Goal: Task Accomplishment & Management: Complete application form

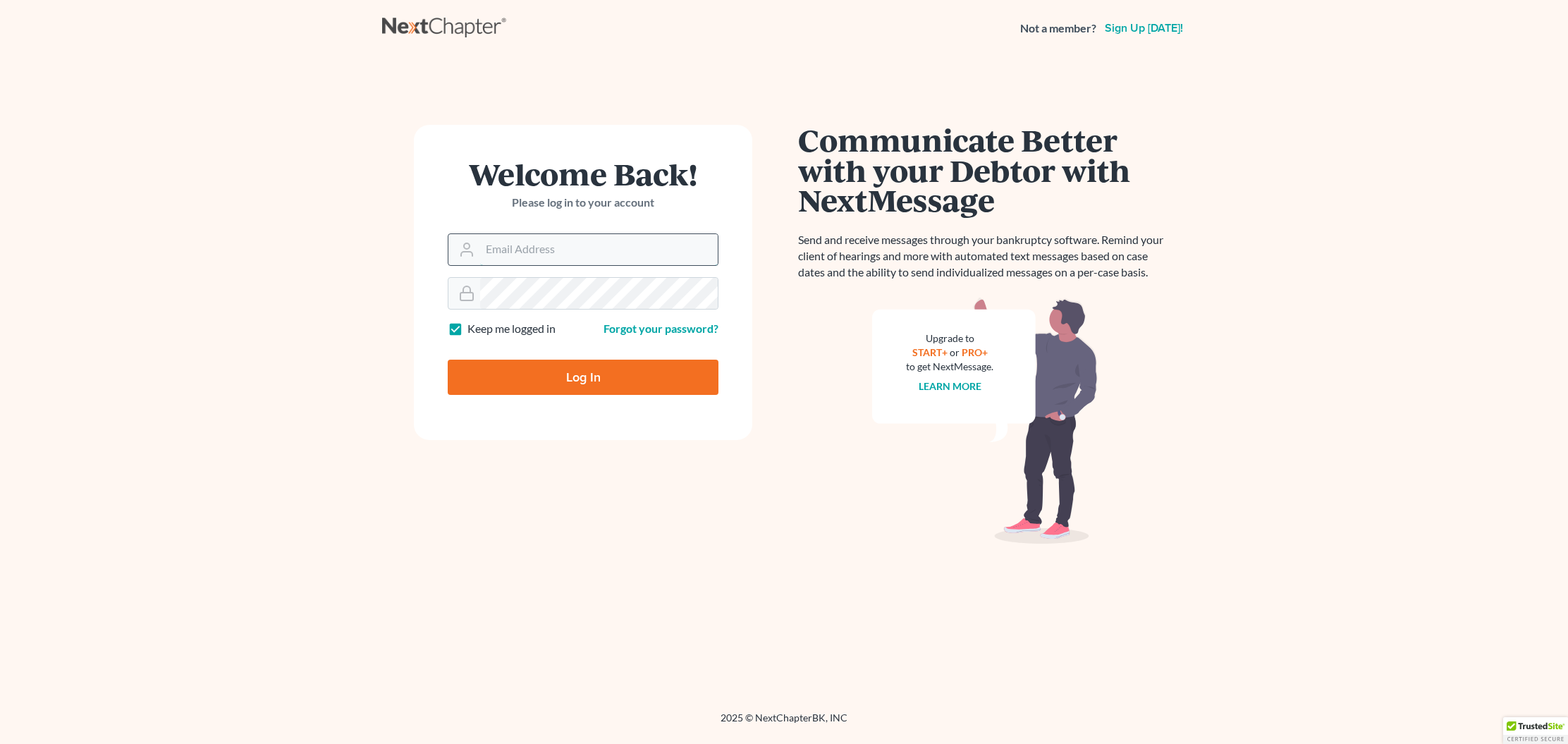
click at [499, 240] on input "Email Address" at bounding box center [598, 249] width 237 height 31
click at [538, 245] on input "Email Address" at bounding box center [598, 249] width 237 height 31
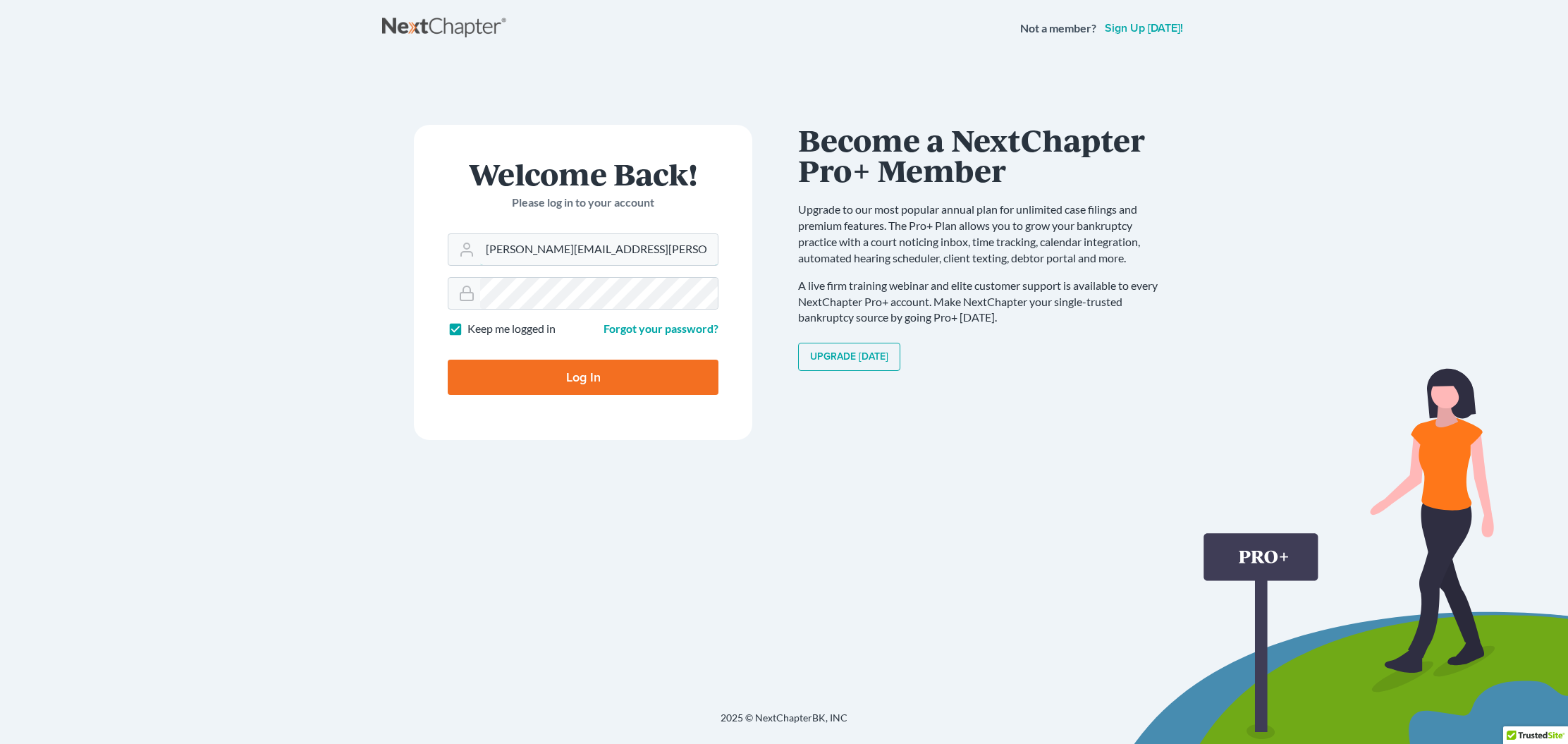
type input "[PERSON_NAME][EMAIL_ADDRESS][PERSON_NAME][DOMAIN_NAME]"
click at [141, 283] on main "Welcome Back! Please log in to your account Email Address [PERSON_NAME][EMAIL_A…" at bounding box center [784, 366] width 1568 height 620
click at [521, 374] on input "Log In" at bounding box center [583, 377] width 270 height 35
type input "Thinking..."
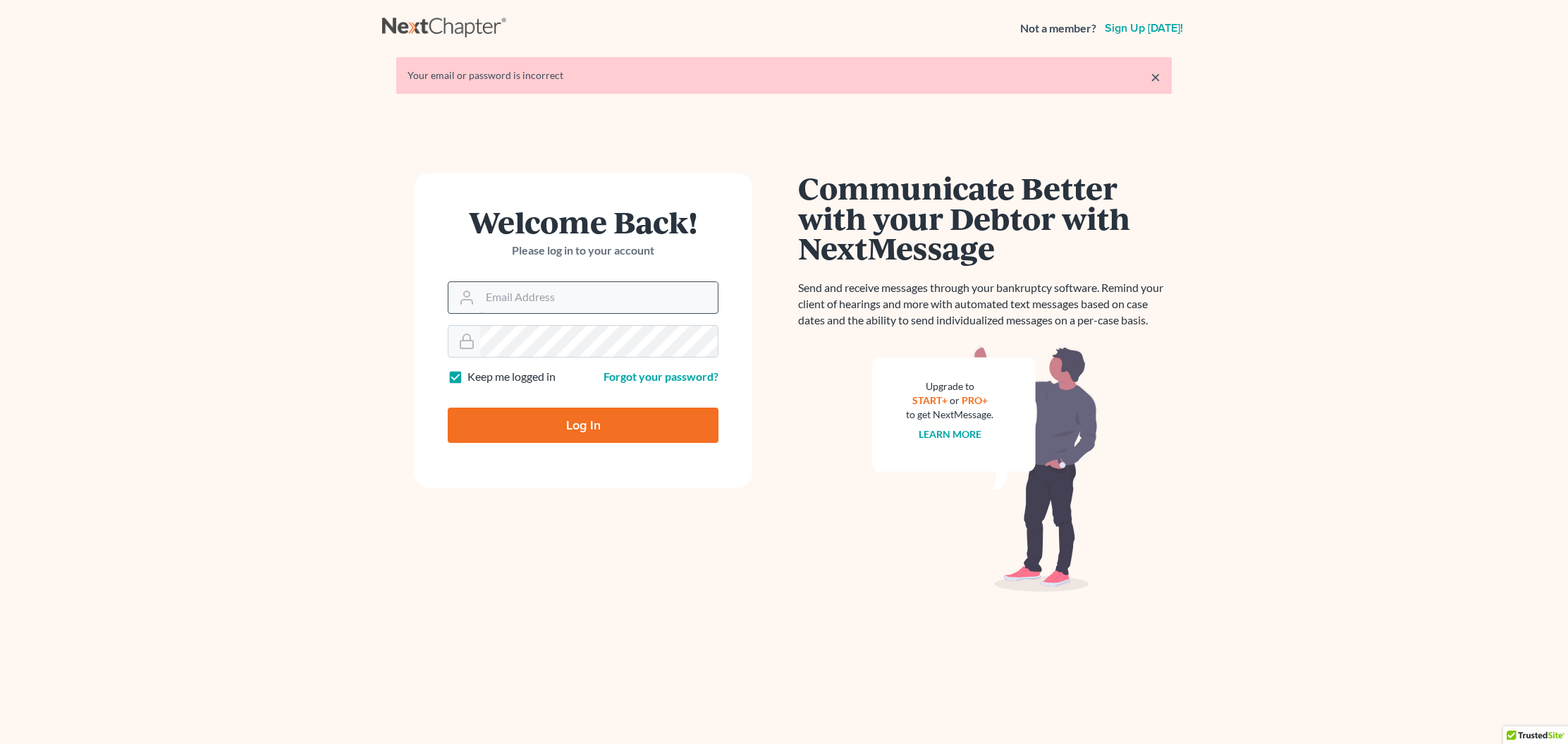
click at [536, 296] on input "Email Address" at bounding box center [598, 297] width 237 height 31
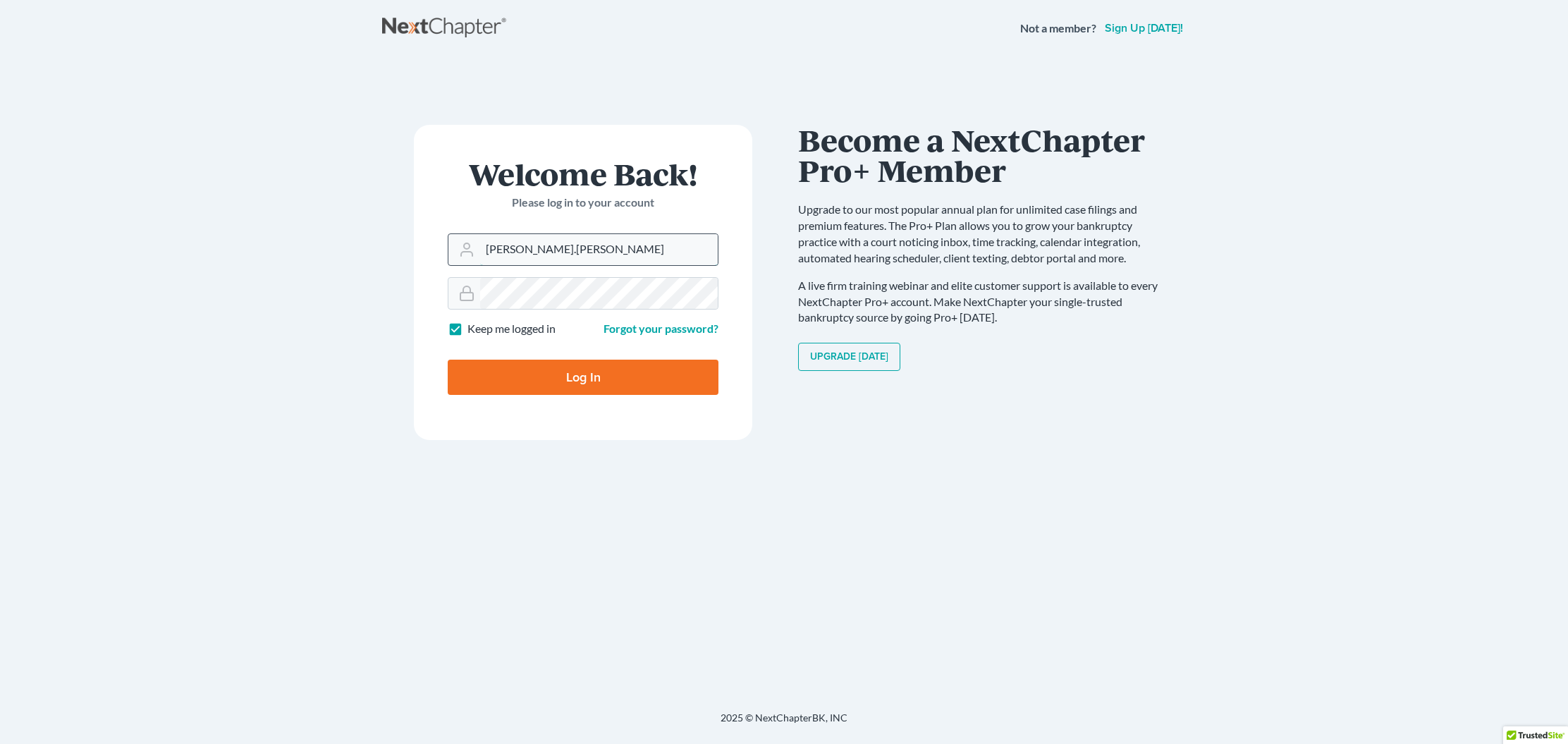
type input "[PERSON_NAME][EMAIL_ADDRESS][PERSON_NAME][DOMAIN_NAME]"
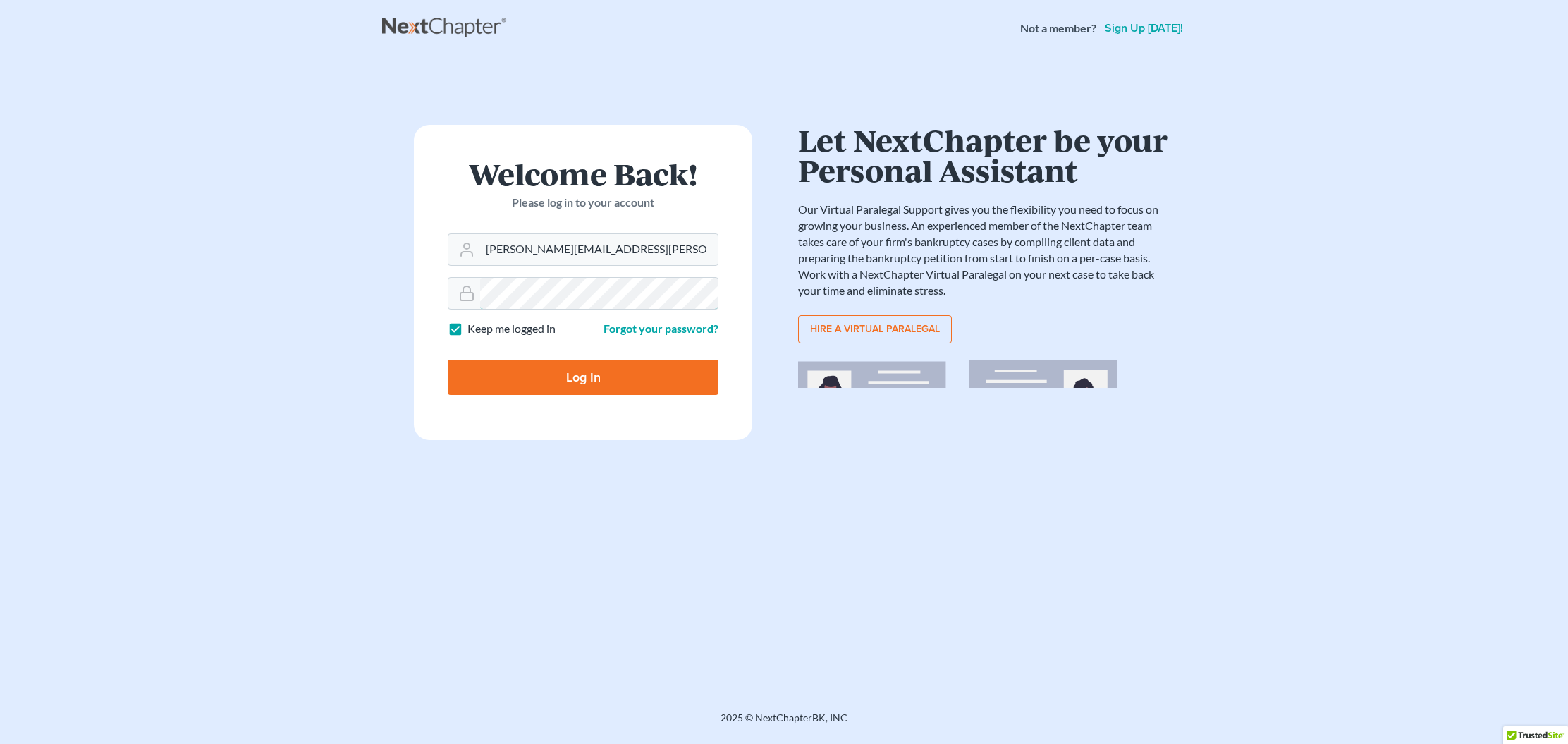
click at [429, 270] on form "Welcome Back! Please log in to your account Email Address vicki.piontek@gmail.c…" at bounding box center [583, 282] width 339 height 315
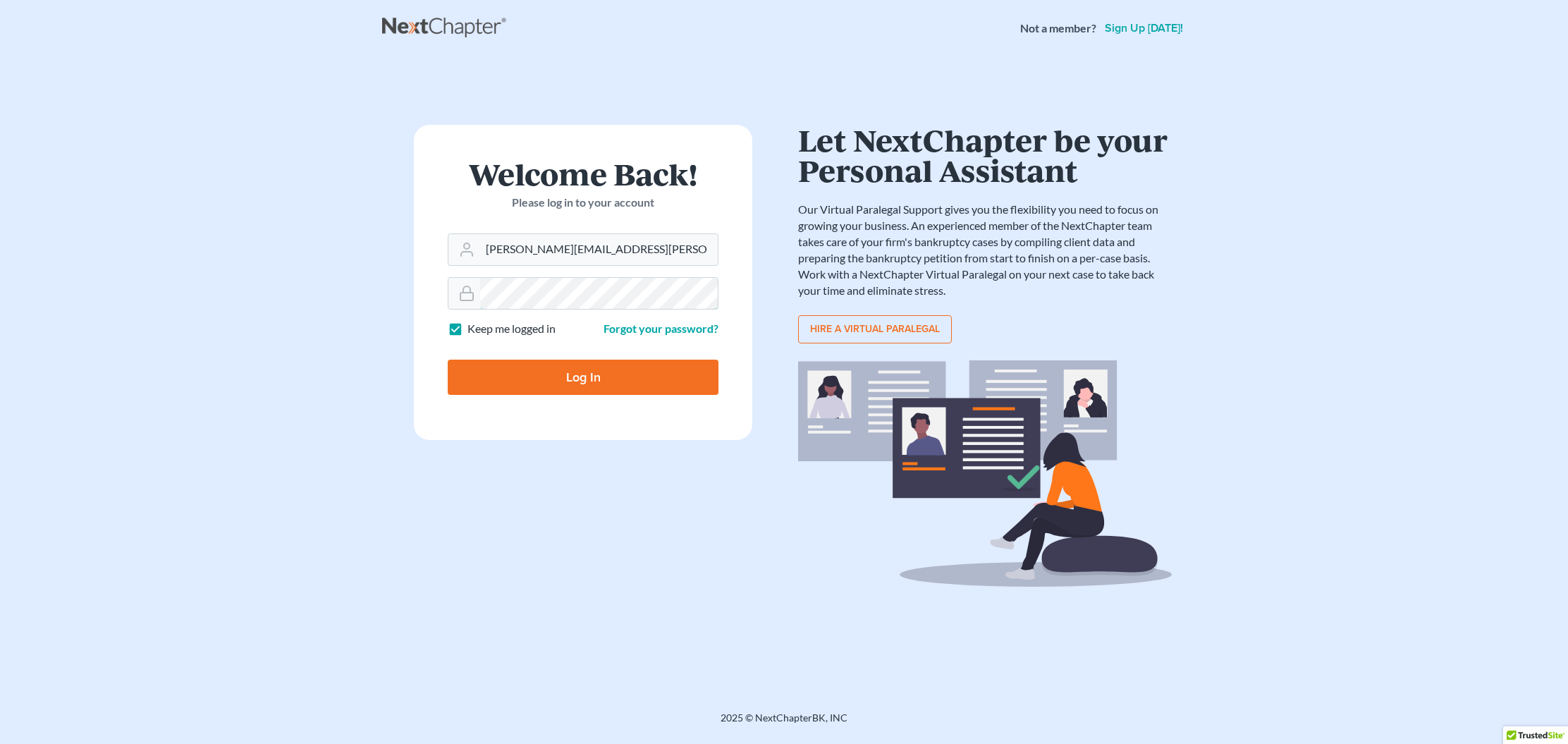
click at [367, 262] on main "× Your email or password is incorrect Welcome Back! Please log in to your accou…" at bounding box center [784, 366] width 1568 height 620
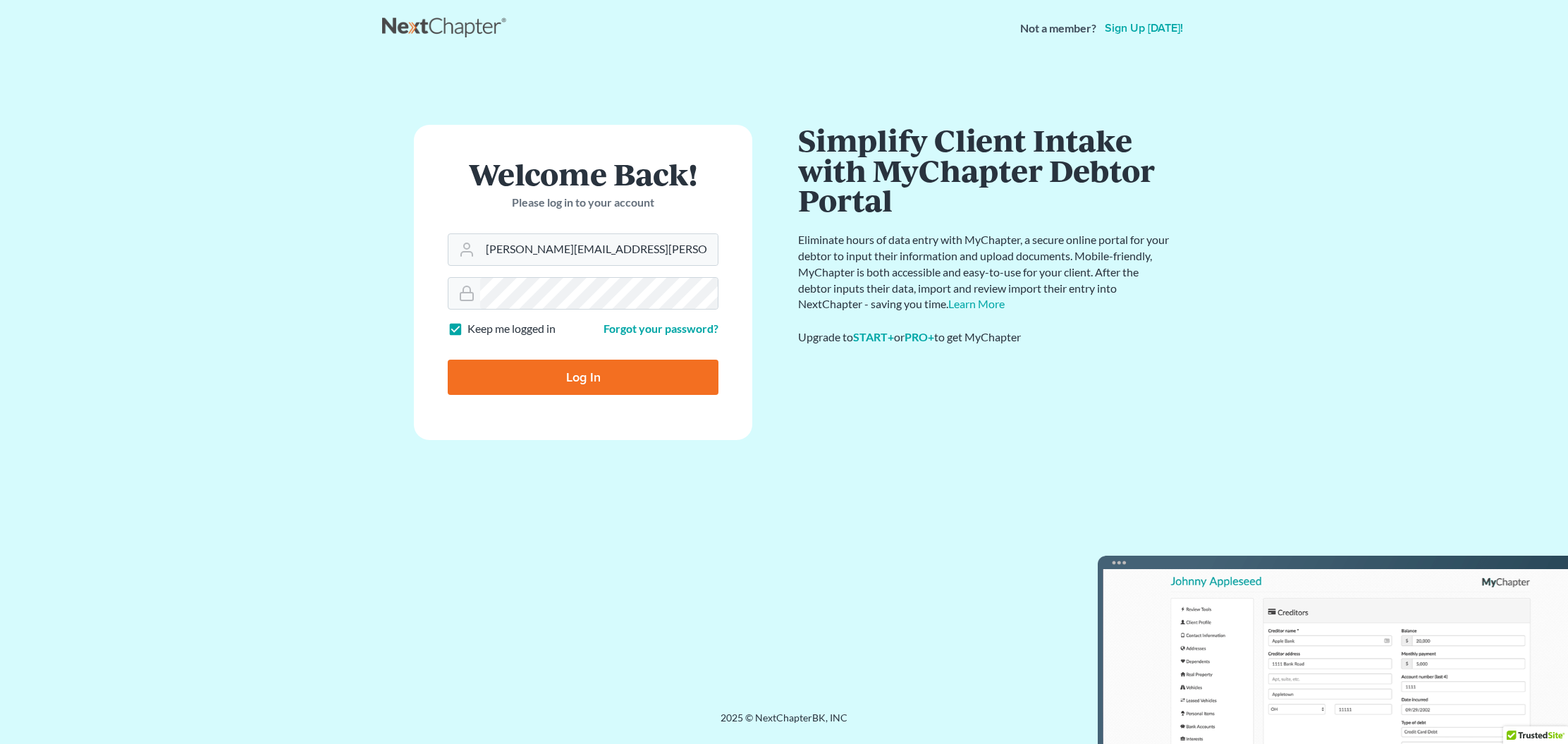
click at [531, 372] on input "Log In" at bounding box center [583, 377] width 270 height 35
type input "Thinking..."
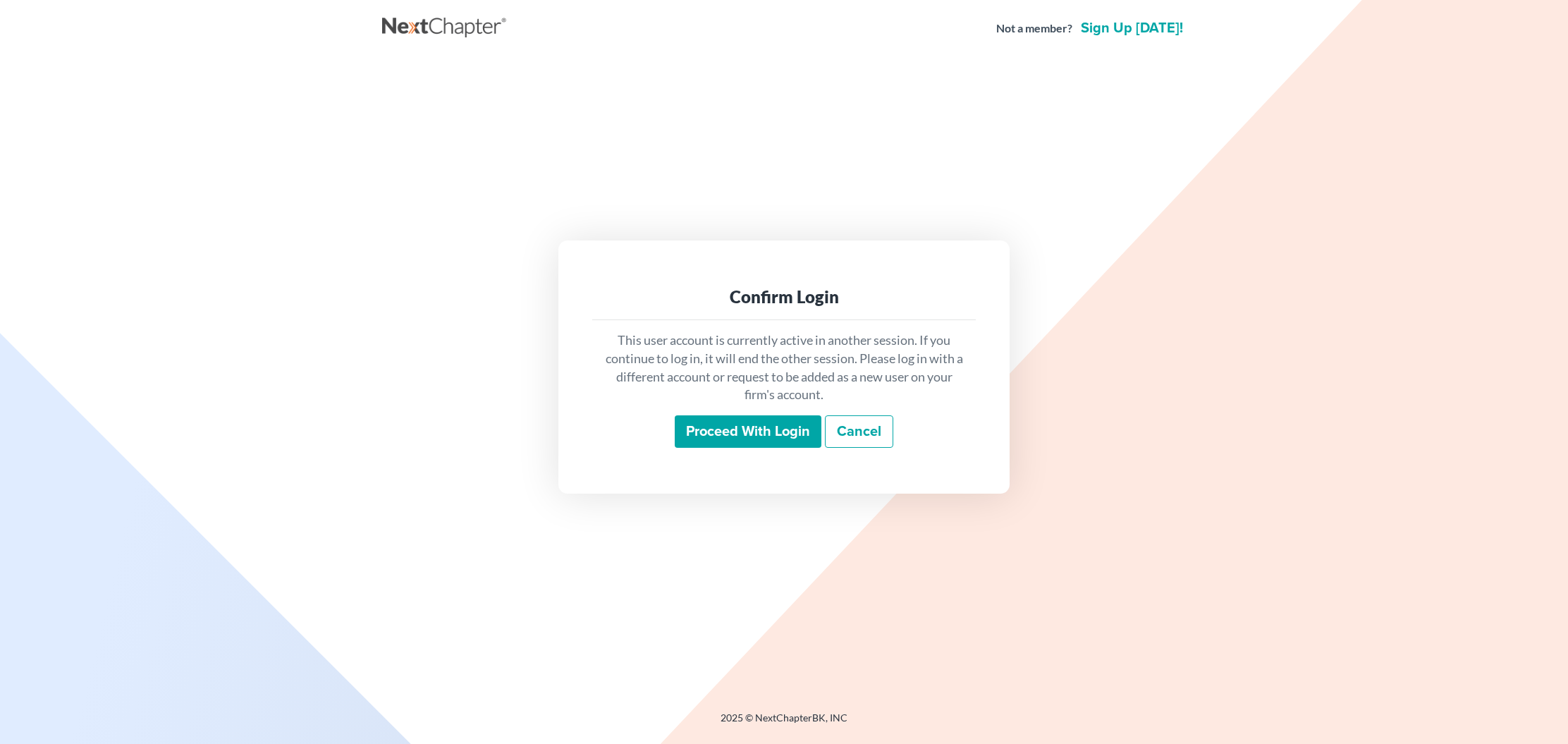
click at [765, 430] on input "Proceed with login" at bounding box center [748, 431] width 146 height 32
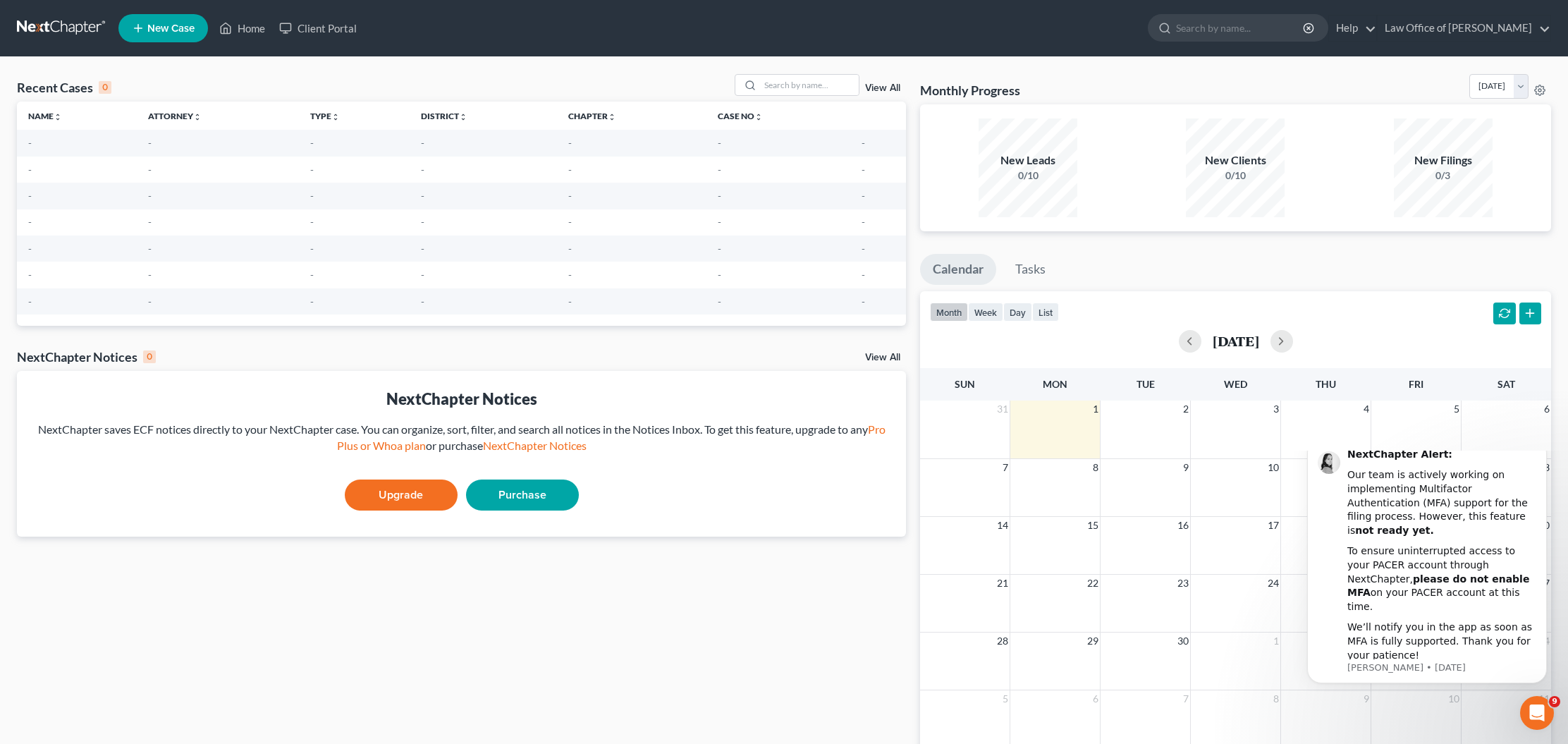
click at [494, 538] on div "Recent Cases 0 View All Name unfold_more expand_more expand_less Attorney unfol…" at bounding box center [461, 423] width 903 height 697
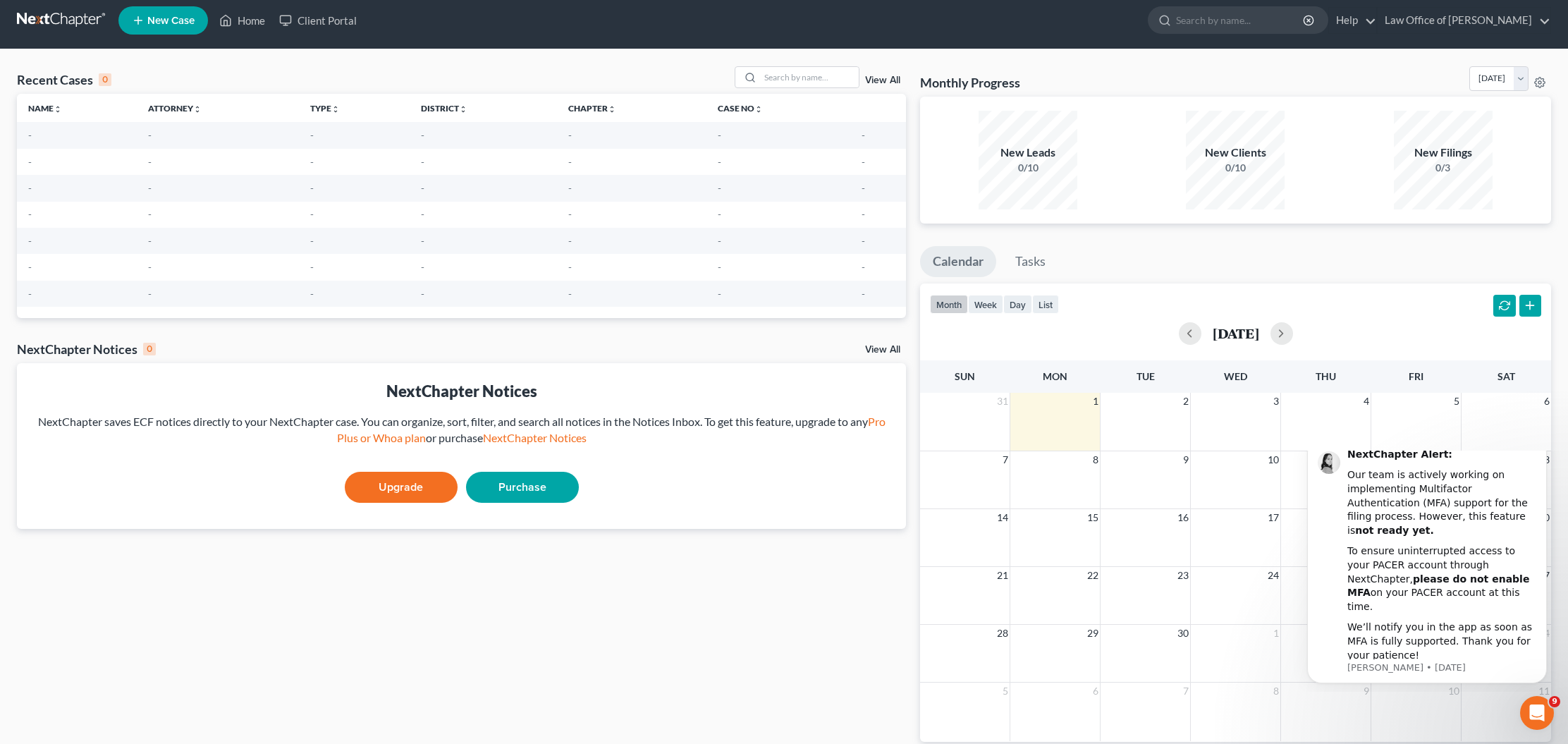
scroll to position [10, 0]
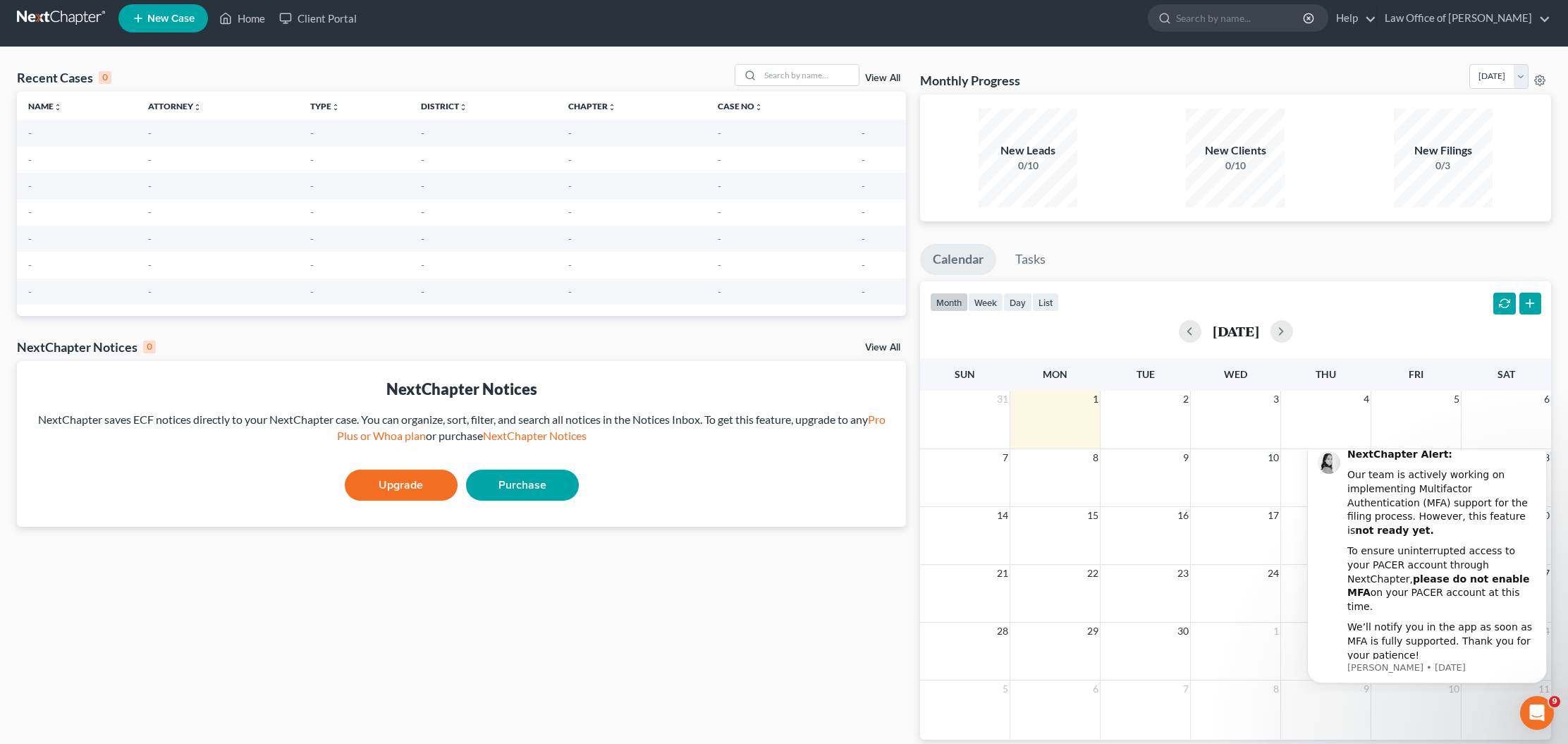
click at [154, 25] on link "New Case" at bounding box center [163, 18] width 90 height 28
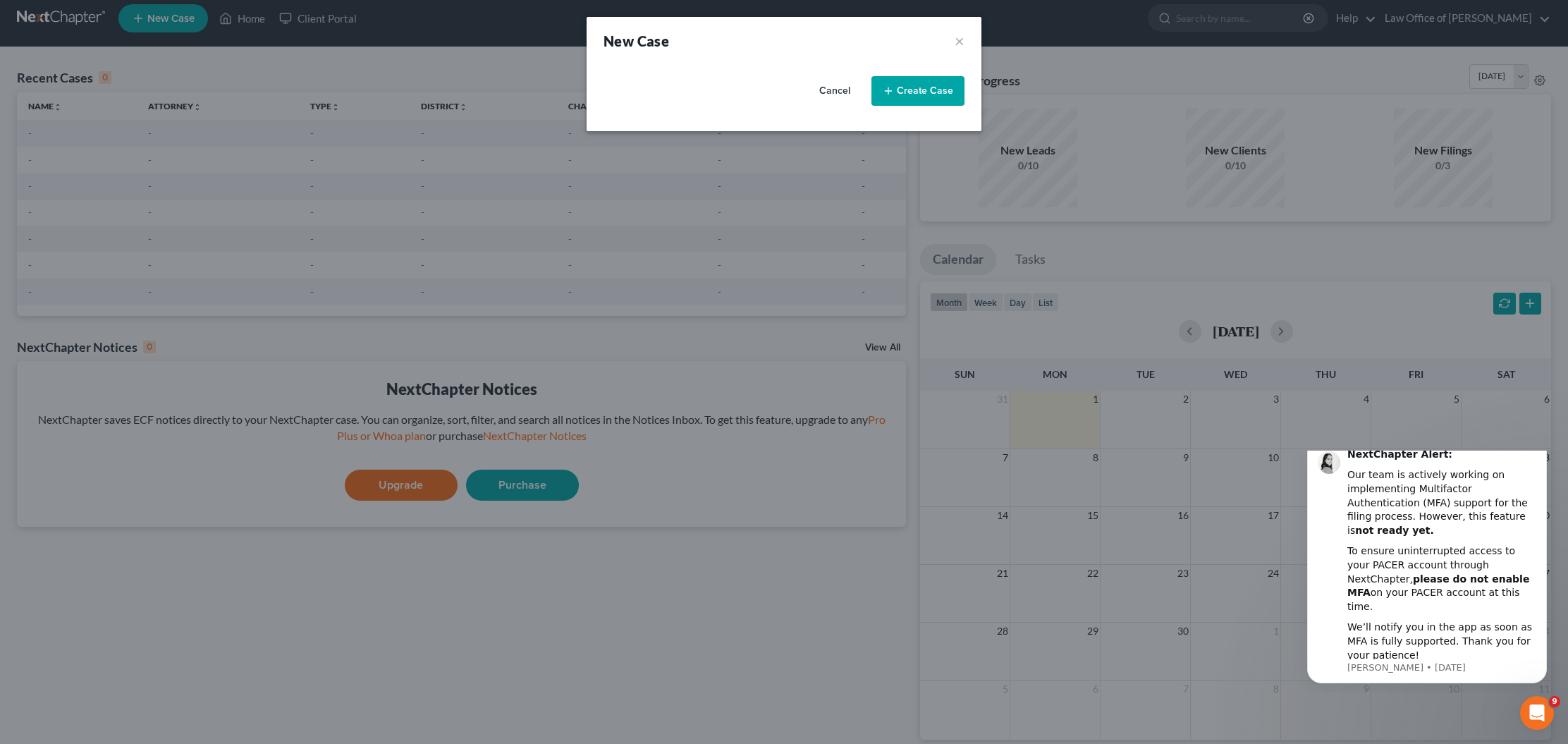
select select "67"
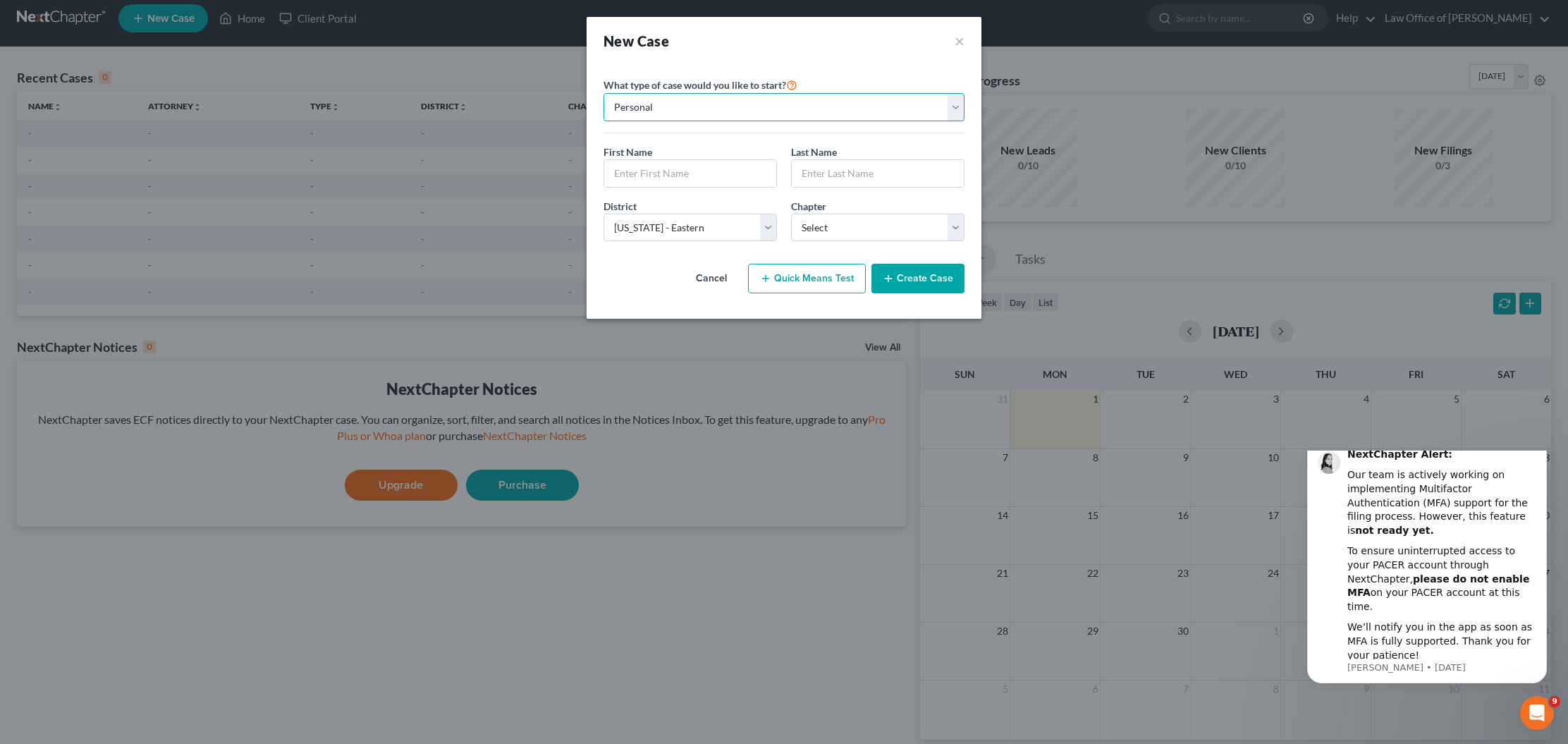
click at [665, 102] on select "Personal Business" at bounding box center [784, 107] width 361 height 28
click at [653, 169] on input "text" at bounding box center [690, 173] width 172 height 27
type input "Hasan"
type input "WIlkins"
click at [688, 228] on select "Select Alabama - Middle Alabama - Northern Alabama - Southern Alaska Arizona Ar…" at bounding box center [690, 228] width 173 height 28
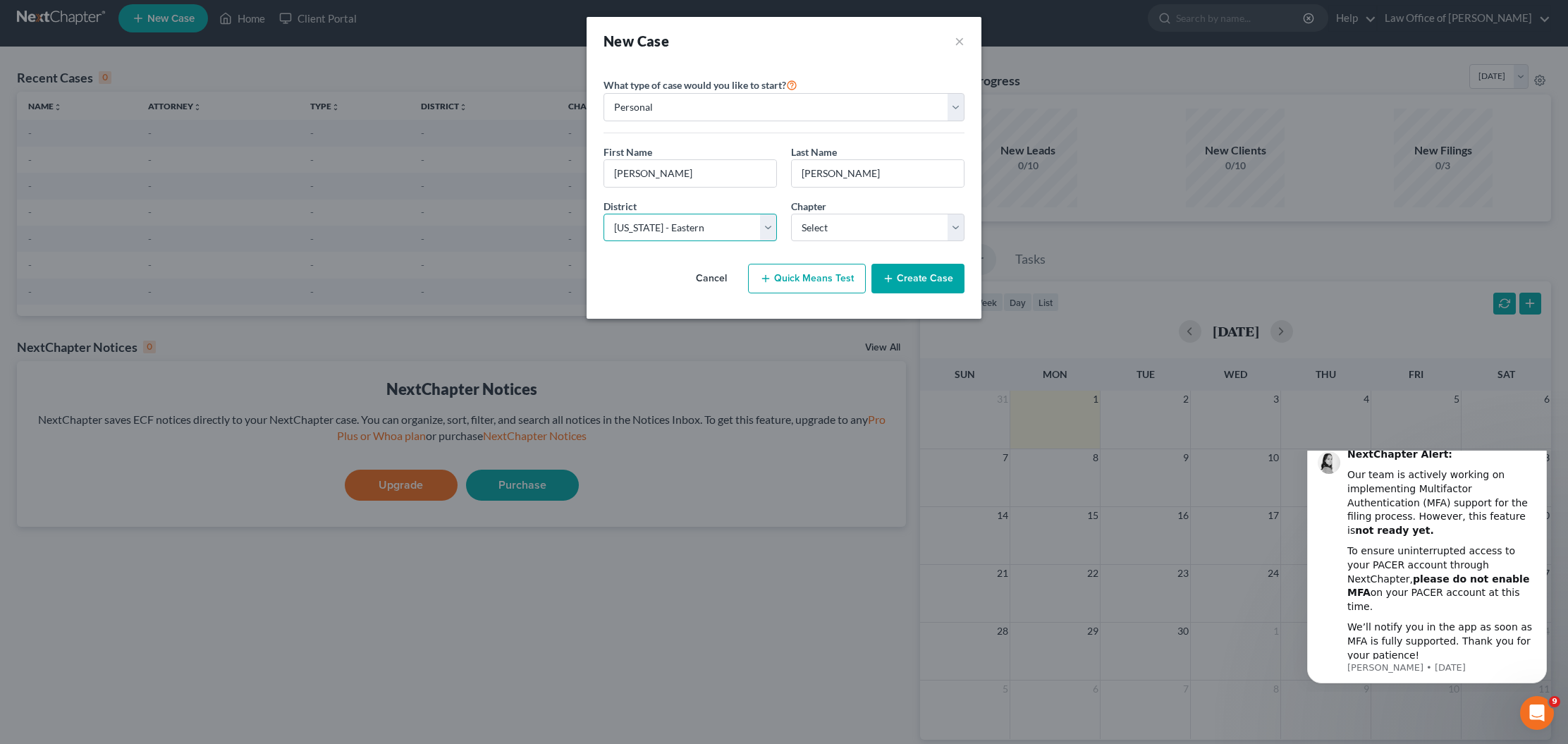
select select "68"
click at [893, 280] on icon "button" at bounding box center [888, 279] width 12 height 12
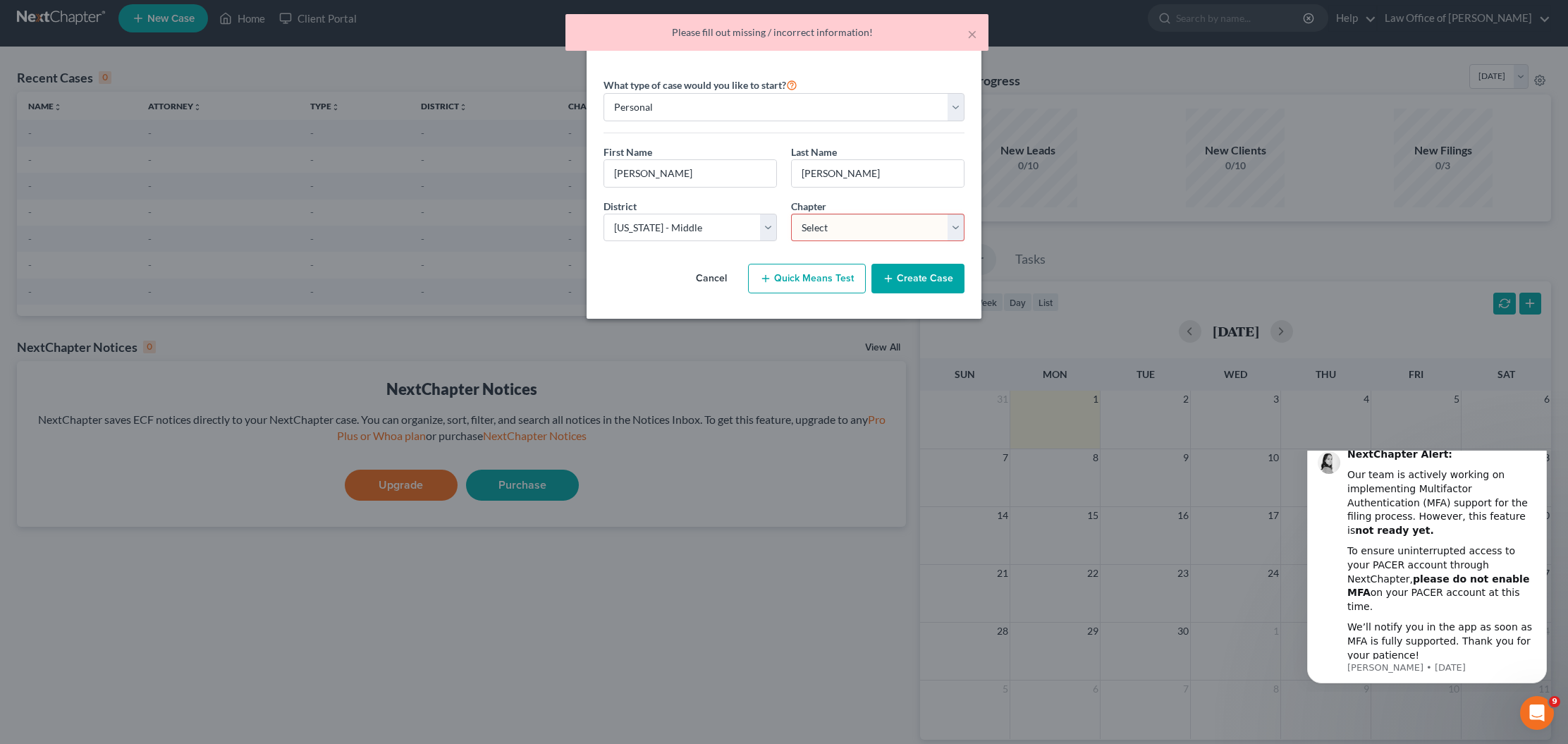
click at [869, 221] on select "Select 7 11 12 13" at bounding box center [877, 228] width 173 height 28
select select "0"
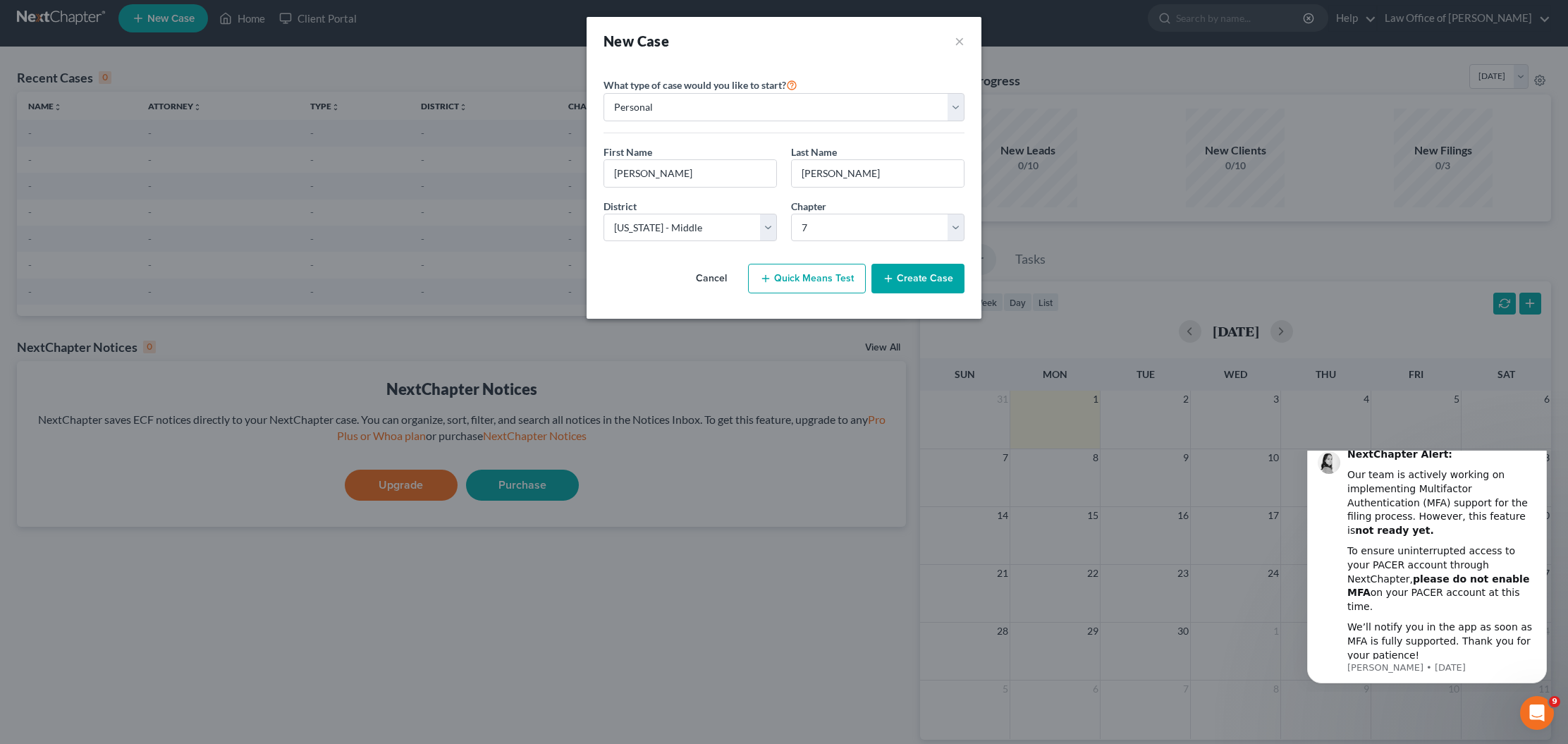
click at [935, 279] on button "Create Case" at bounding box center [918, 279] width 93 height 30
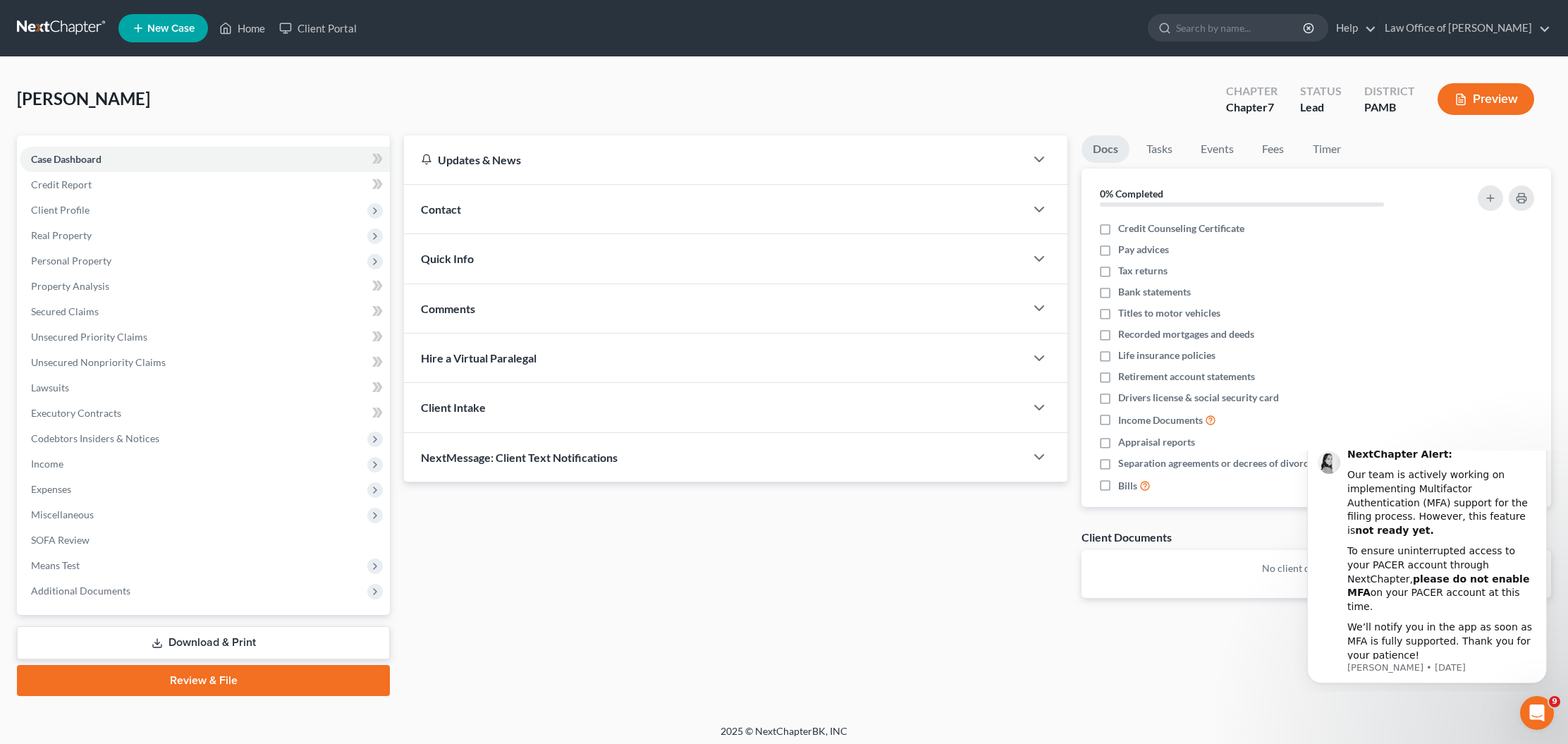
click at [458, 406] on span "Client Intake" at bounding box center [454, 407] width 65 height 13
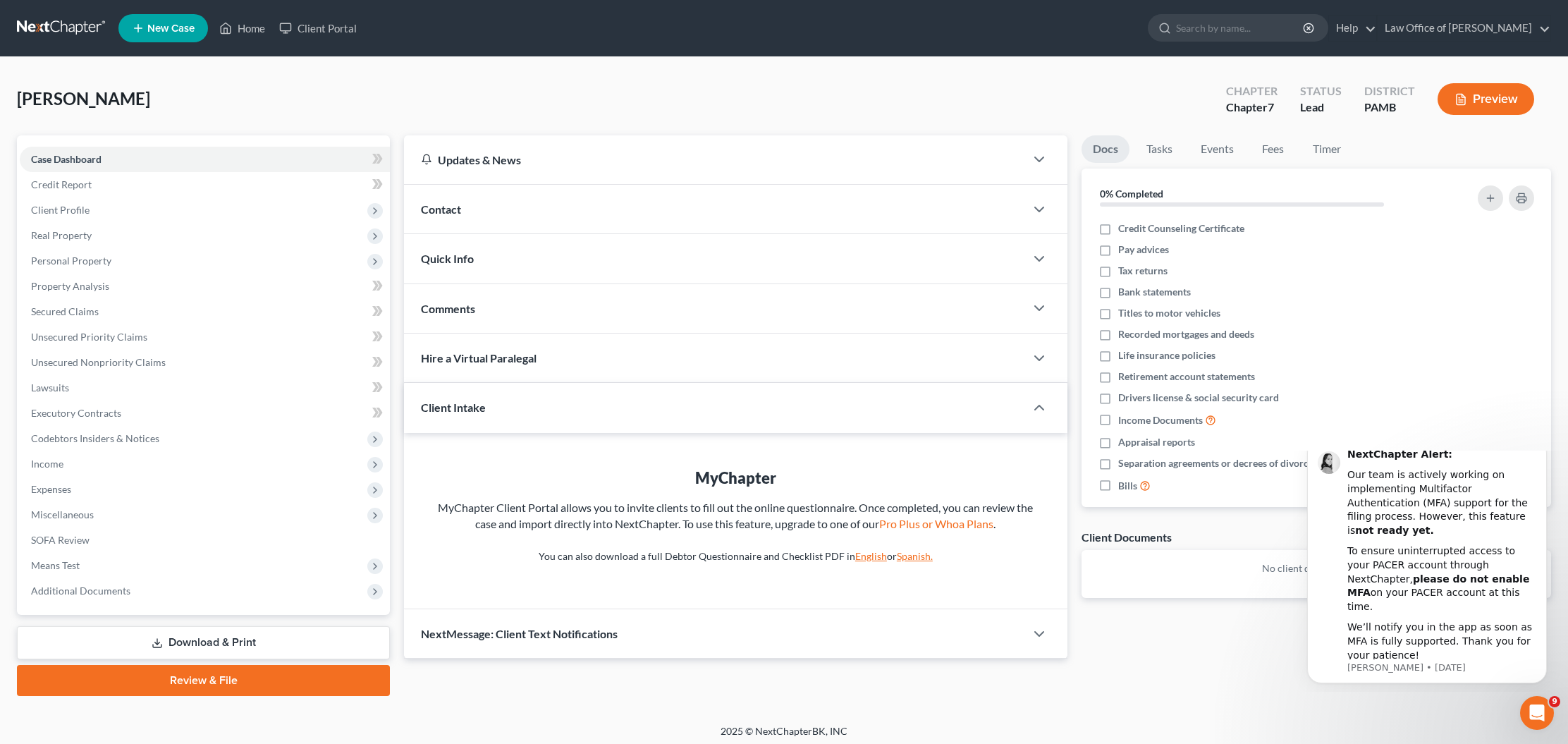
click at [1223, 668] on div "Updates & News × Pennsylvania Middle District Notes Take a look at NextChapter'…" at bounding box center [977, 415] width 1161 height 560
click at [444, 276] on div "Quick Info" at bounding box center [714, 258] width 621 height 48
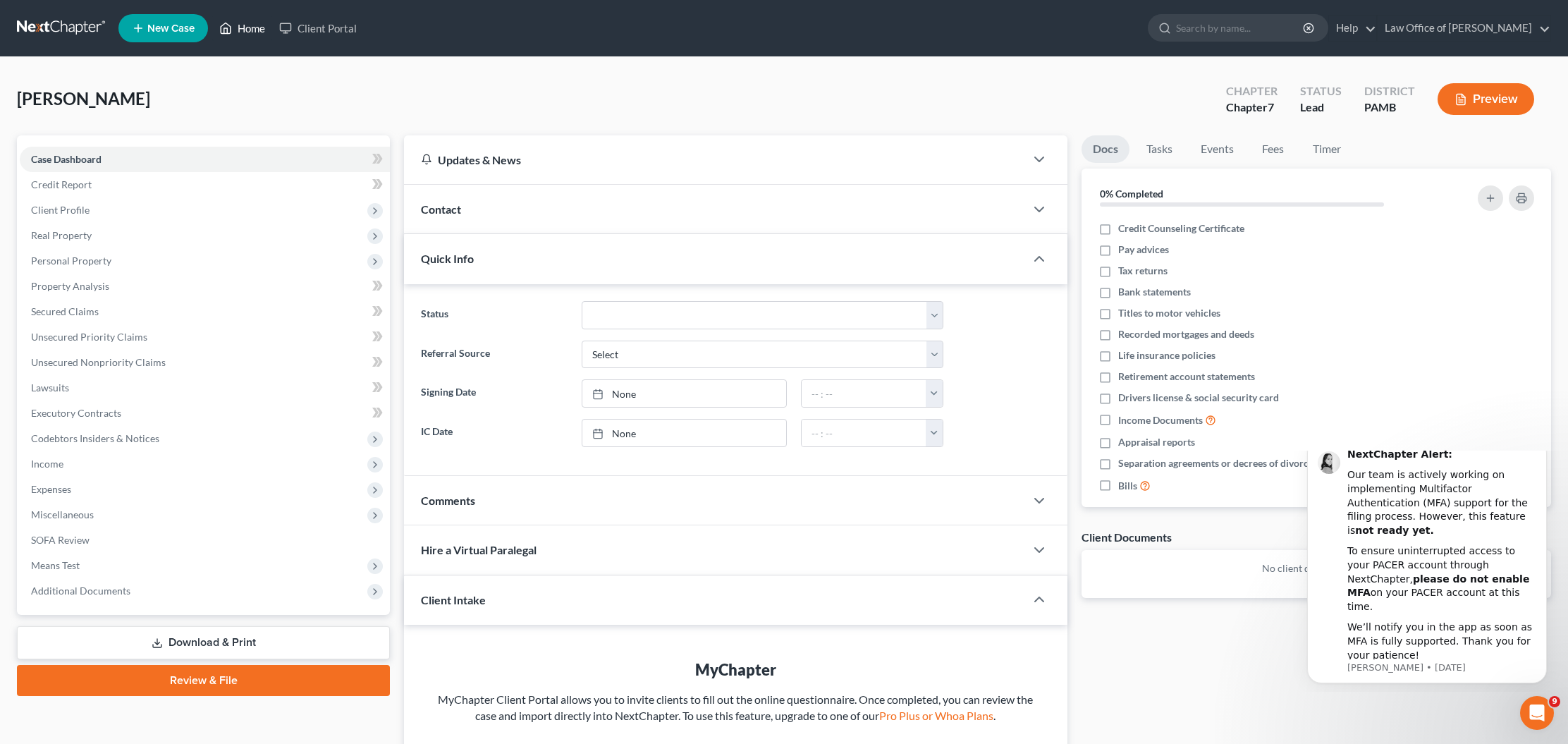
click at [254, 34] on link "Home" at bounding box center [242, 28] width 60 height 25
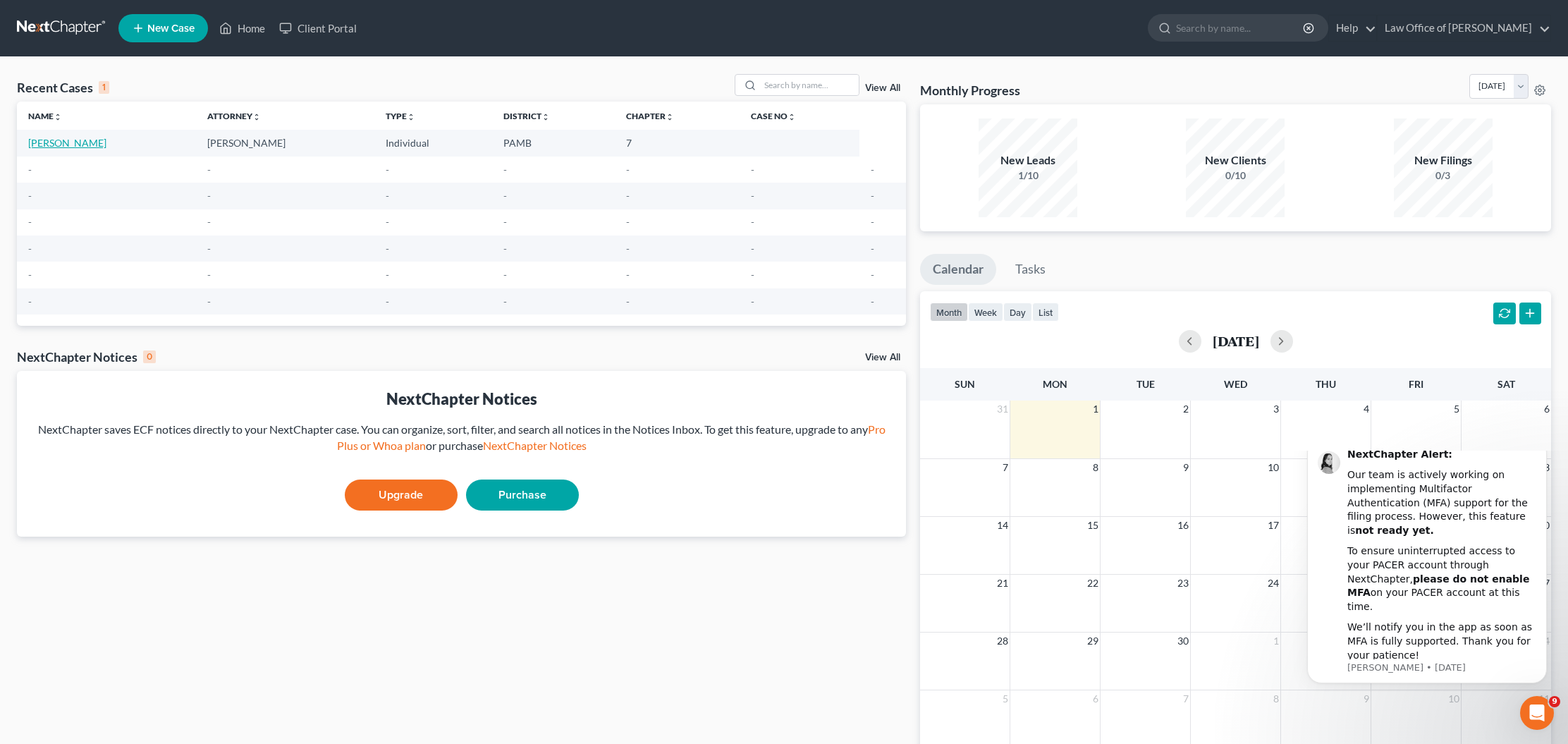
click at [89, 141] on link "WIlkins, Hasan" at bounding box center [67, 142] width 78 height 12
select select "4"
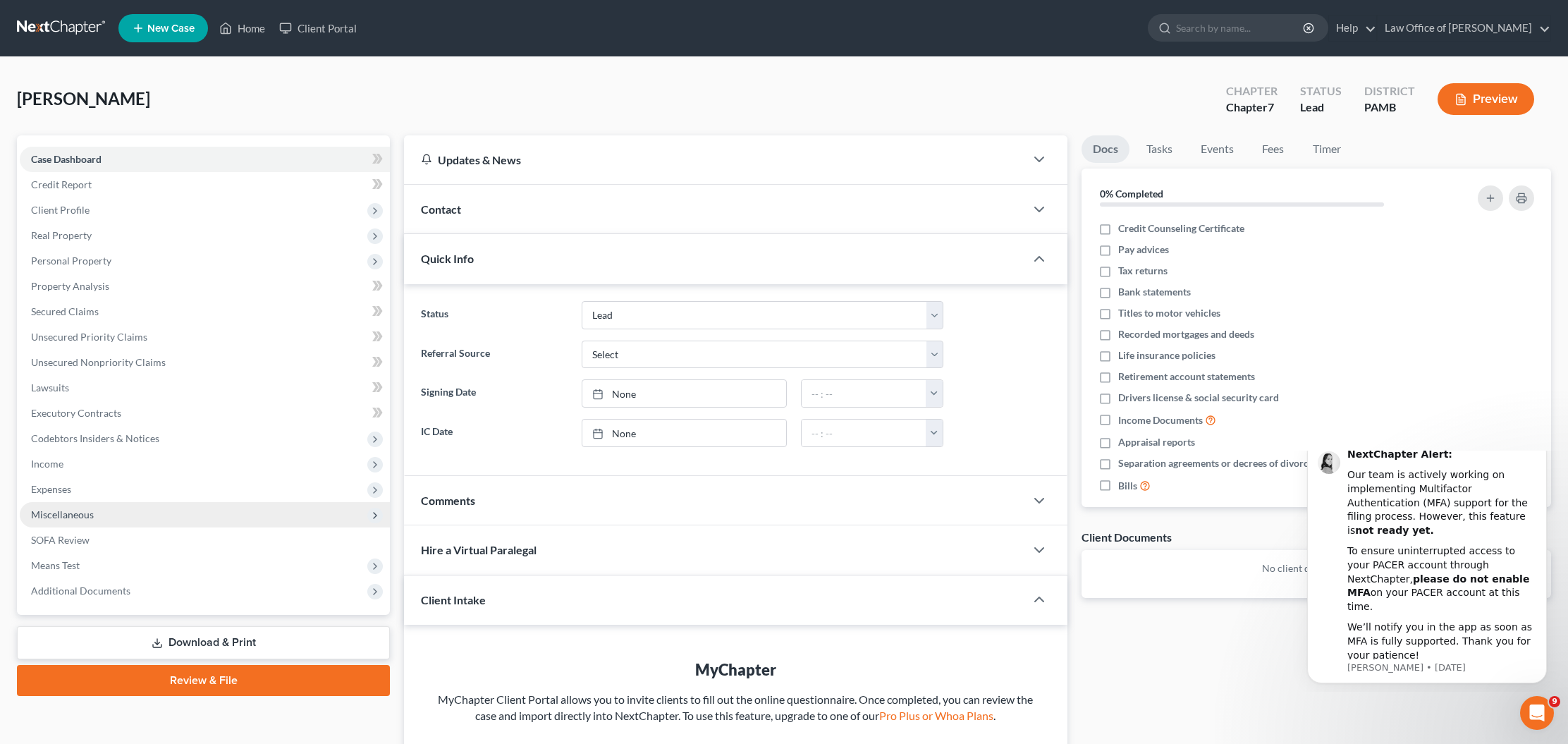
click at [61, 518] on span "Miscellaneous" at bounding box center [62, 514] width 62 height 12
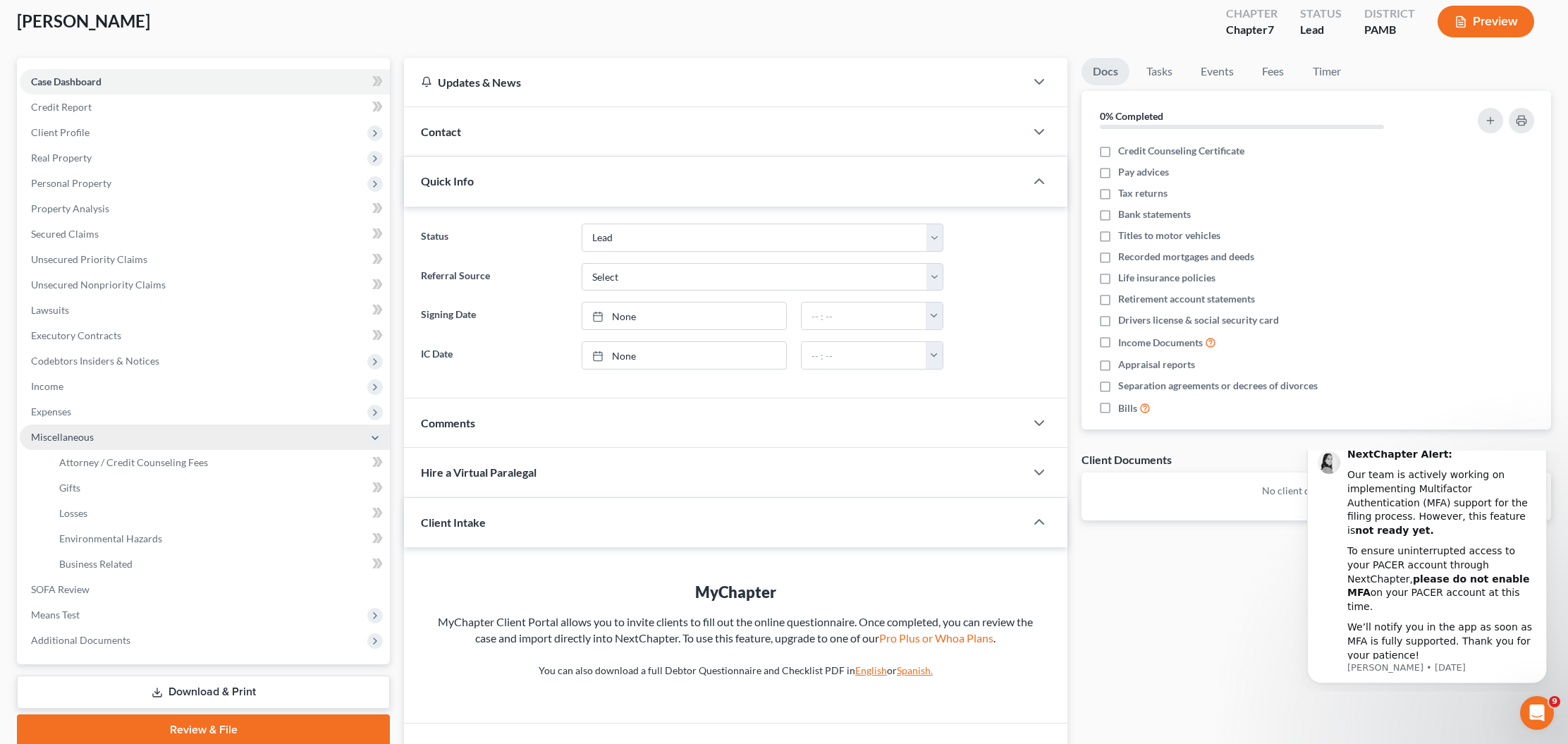
scroll to position [159, 0]
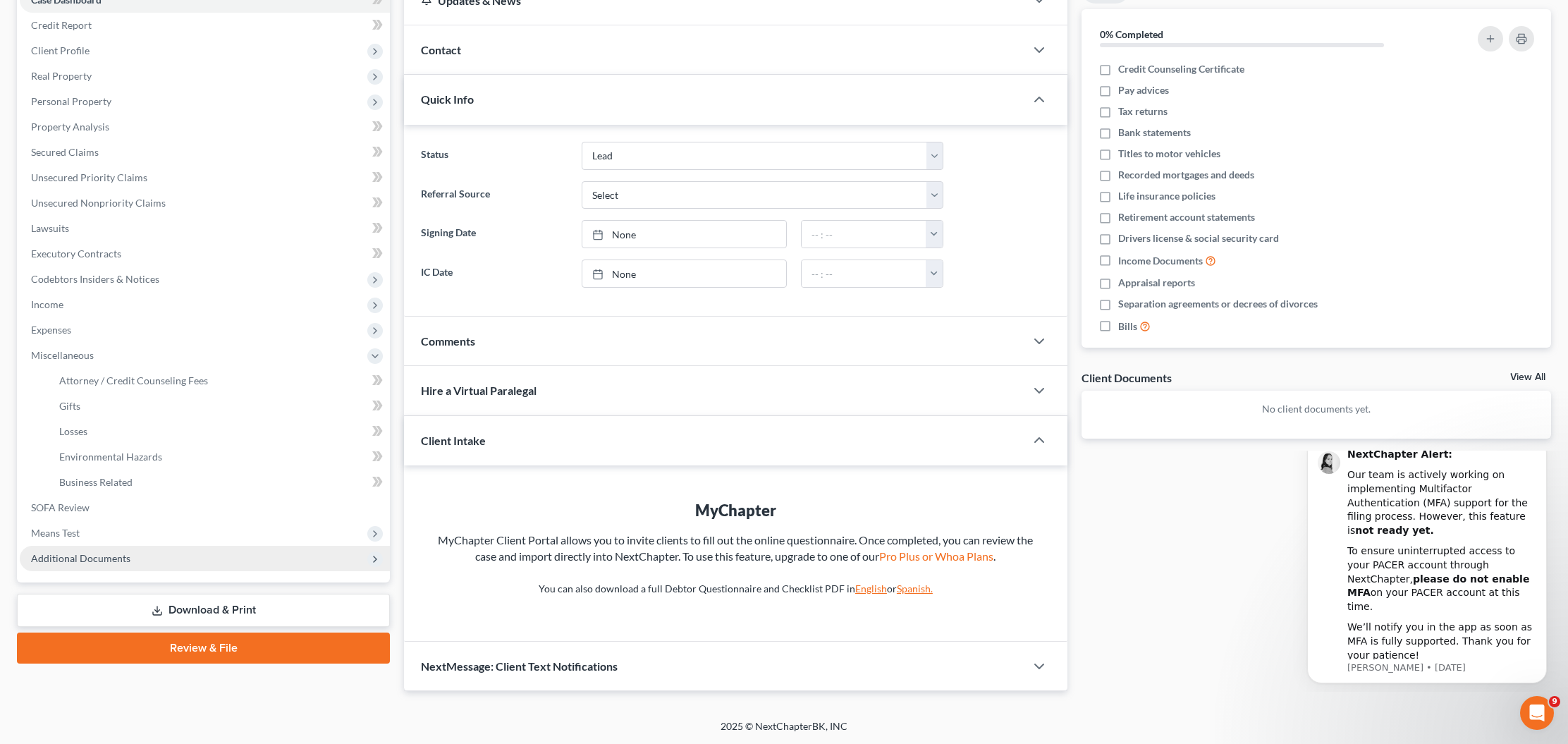
click at [62, 554] on span "Additional Documents" at bounding box center [80, 558] width 99 height 12
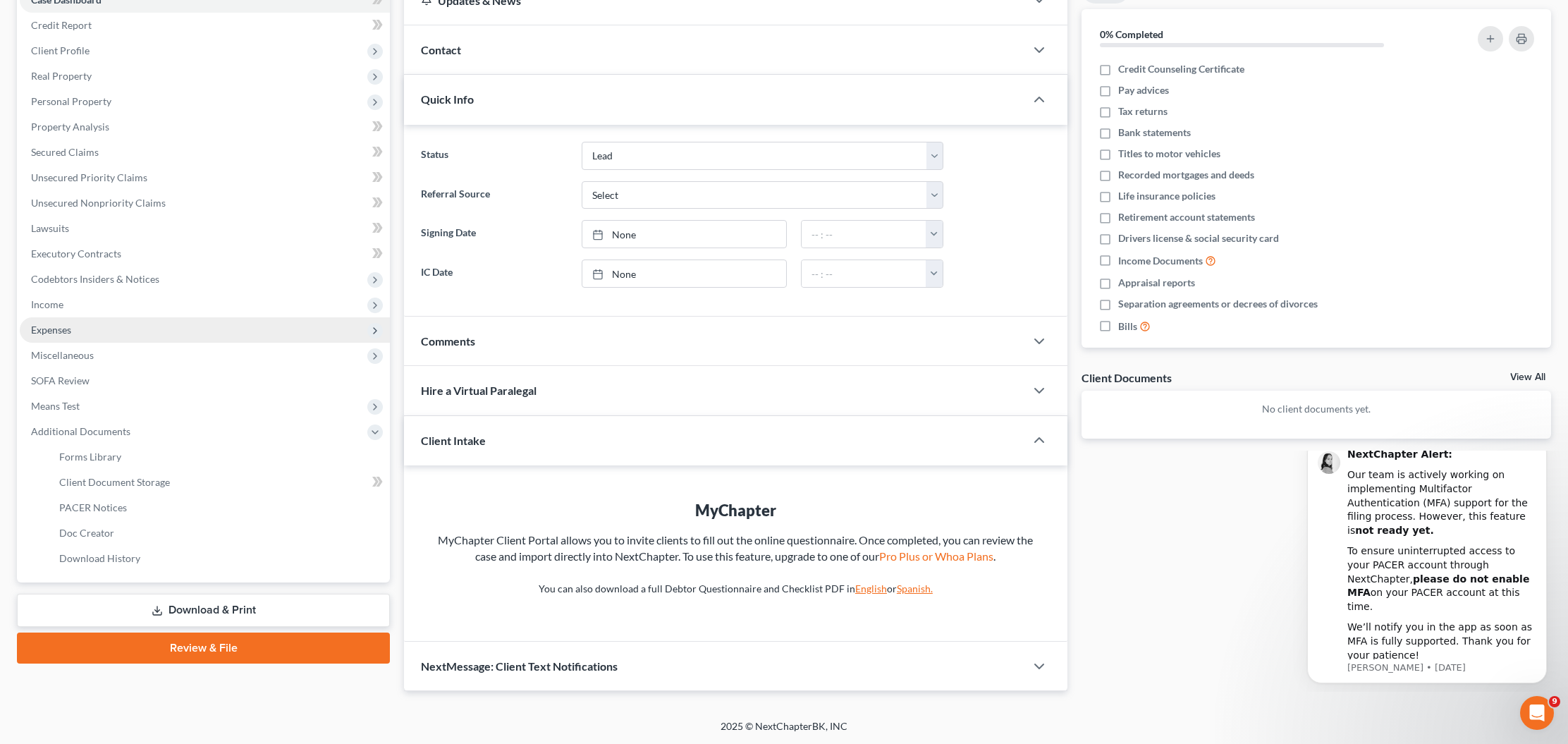
click at [70, 325] on span "Expenses" at bounding box center [51, 330] width 40 height 12
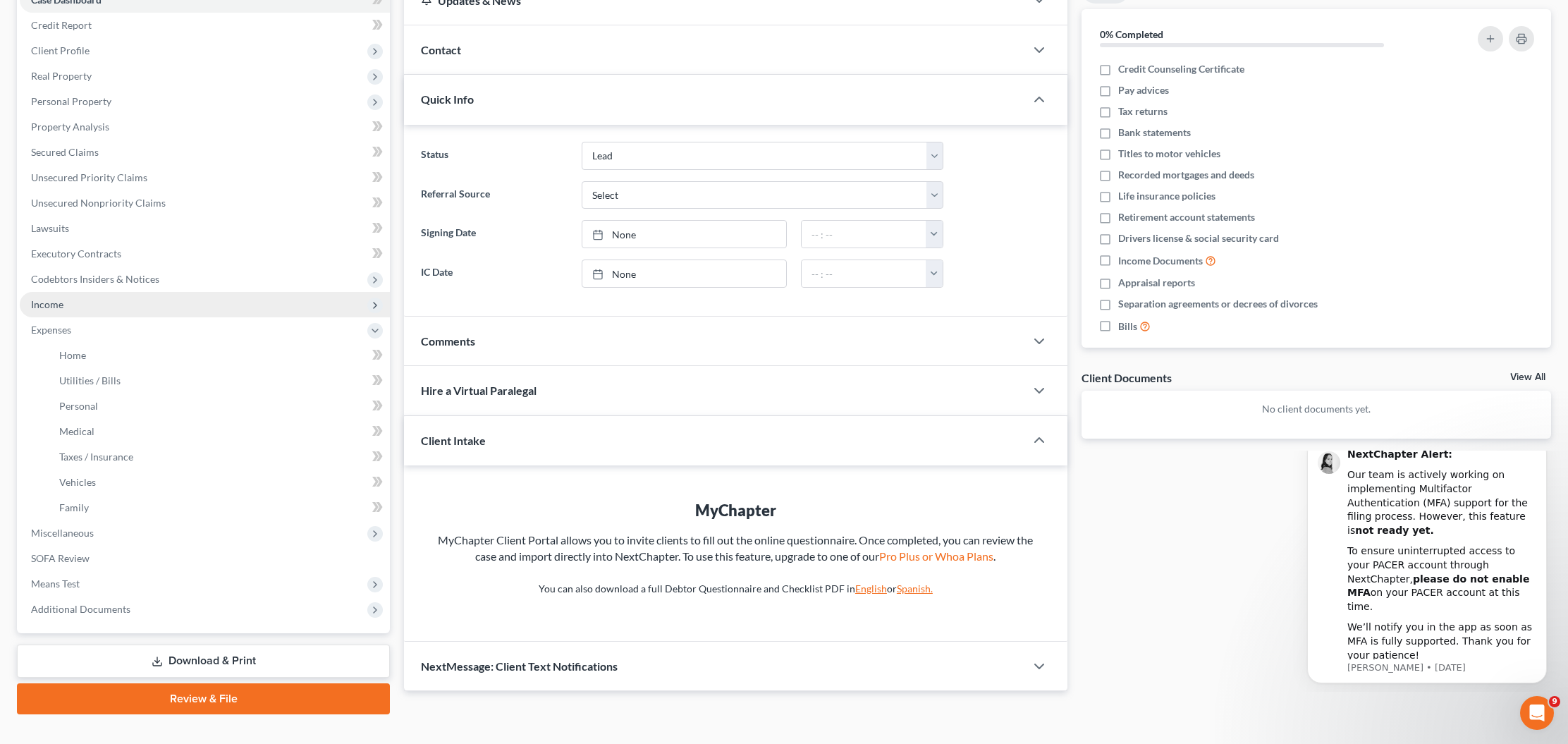
click at [57, 295] on span "Income" at bounding box center [205, 305] width 370 height 25
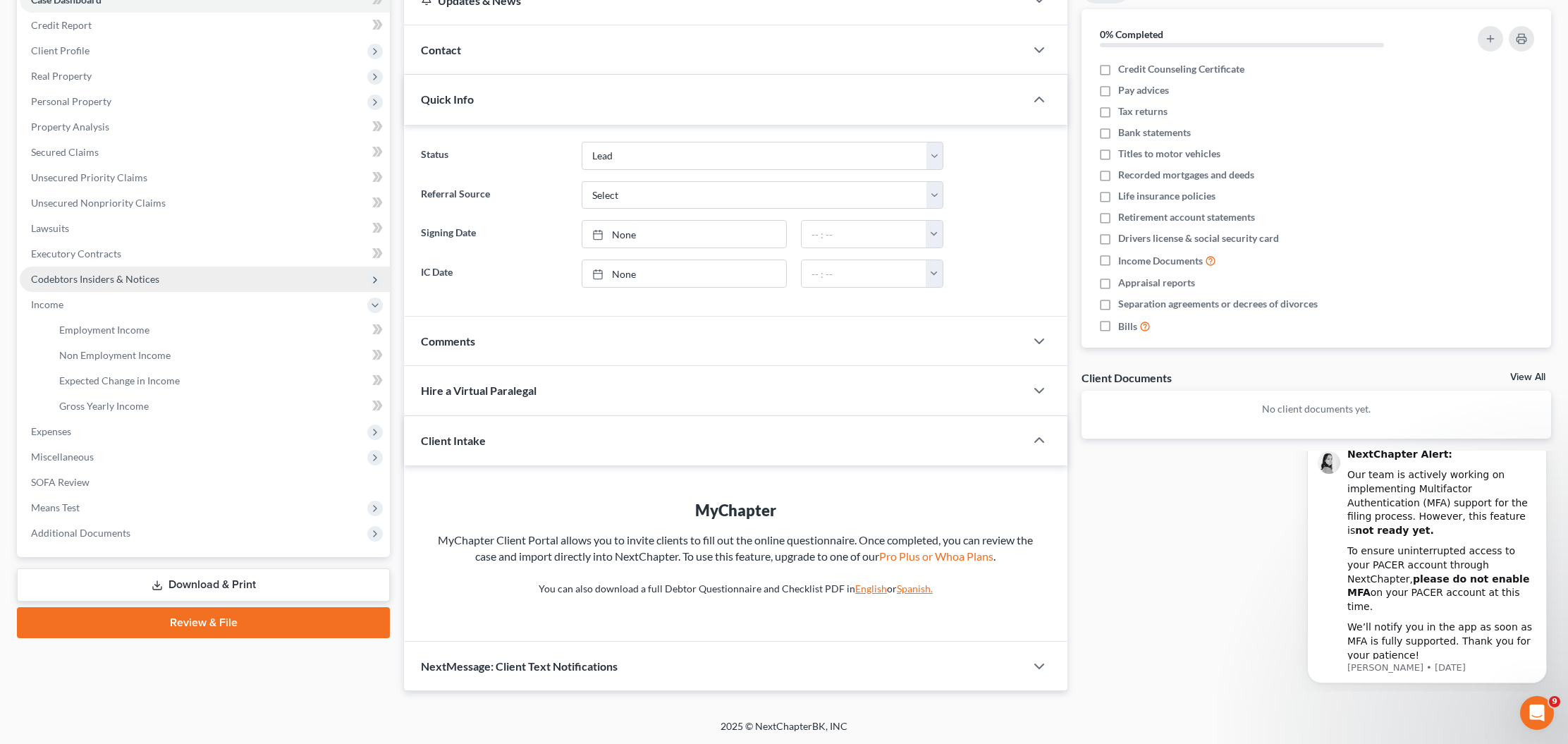
click at [59, 280] on span "Codebtors Insiders & Notices" at bounding box center [95, 279] width 128 height 12
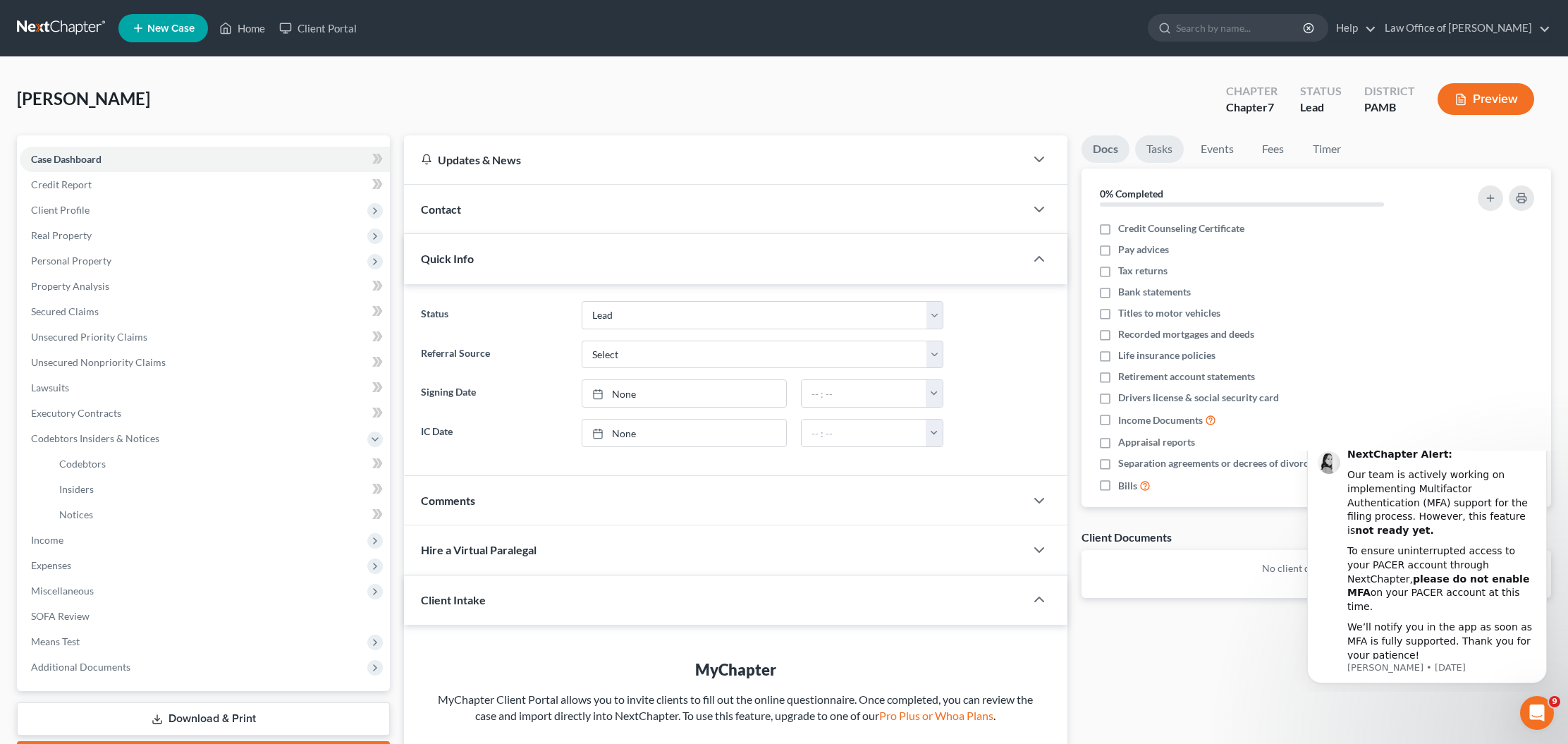
scroll to position [1, 0]
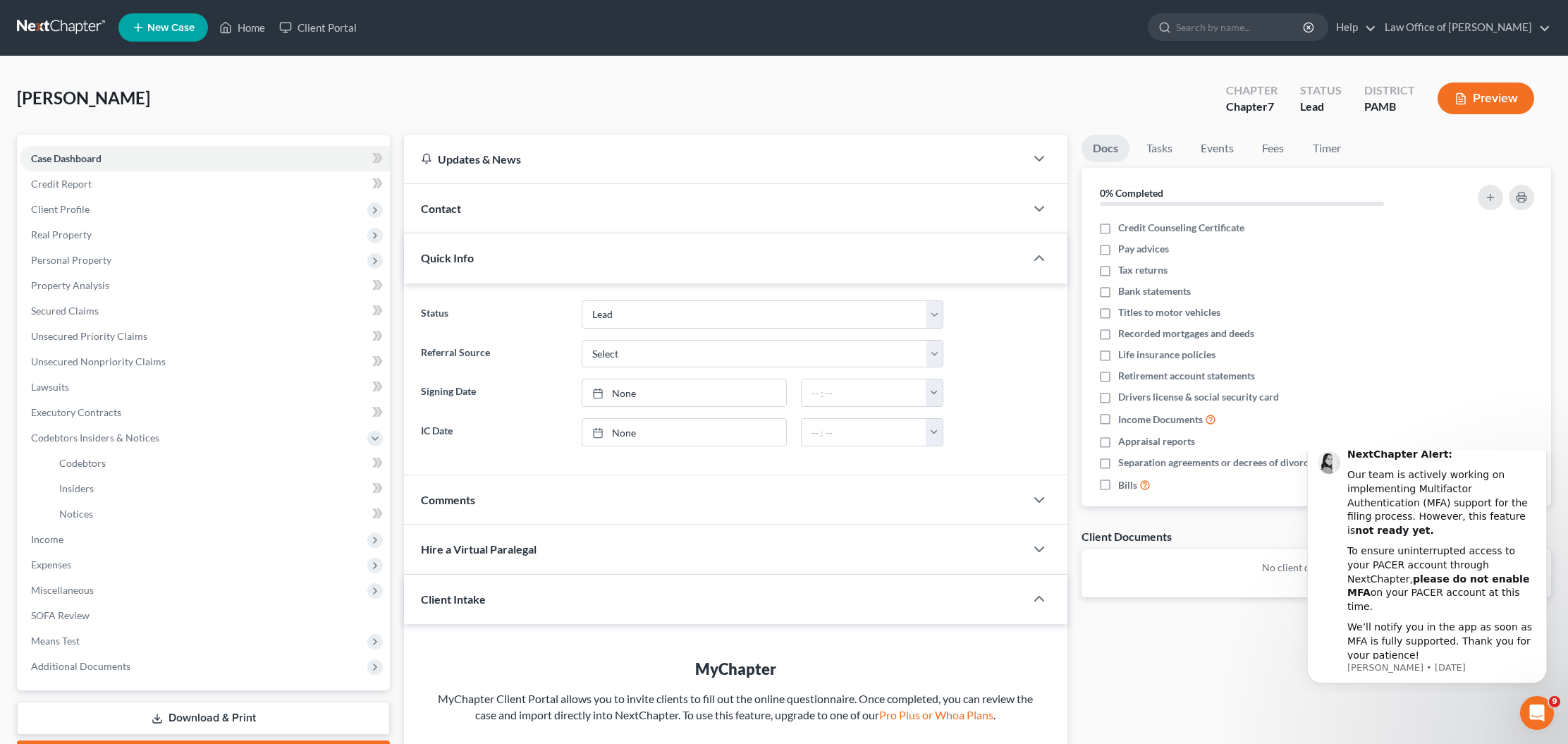
click at [1106, 144] on link "Docs" at bounding box center [1105, 148] width 48 height 27
click at [72, 537] on span "Income" at bounding box center [205, 539] width 370 height 25
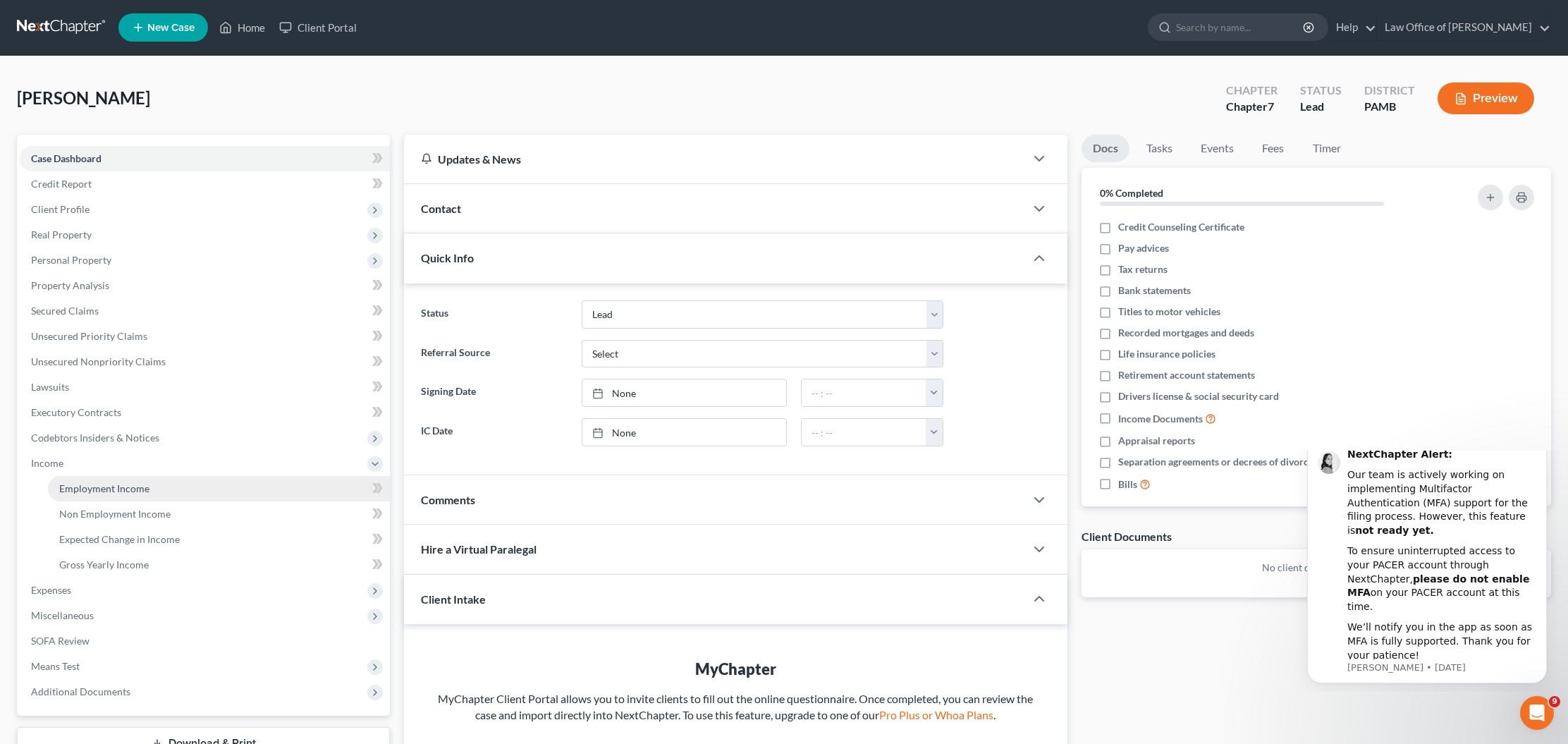
click at [126, 486] on span "Employment Income" at bounding box center [104, 488] width 90 height 12
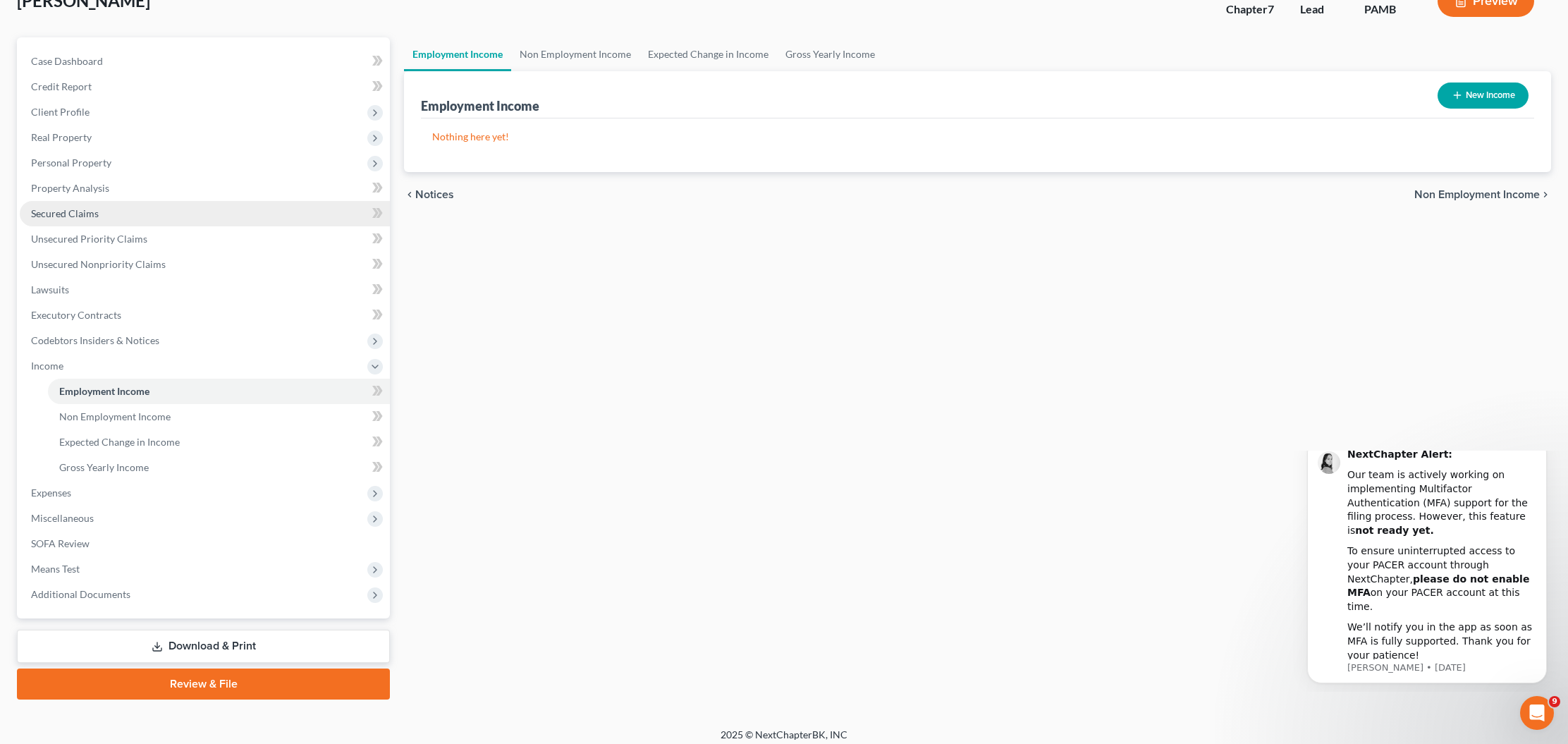
scroll to position [106, 0]
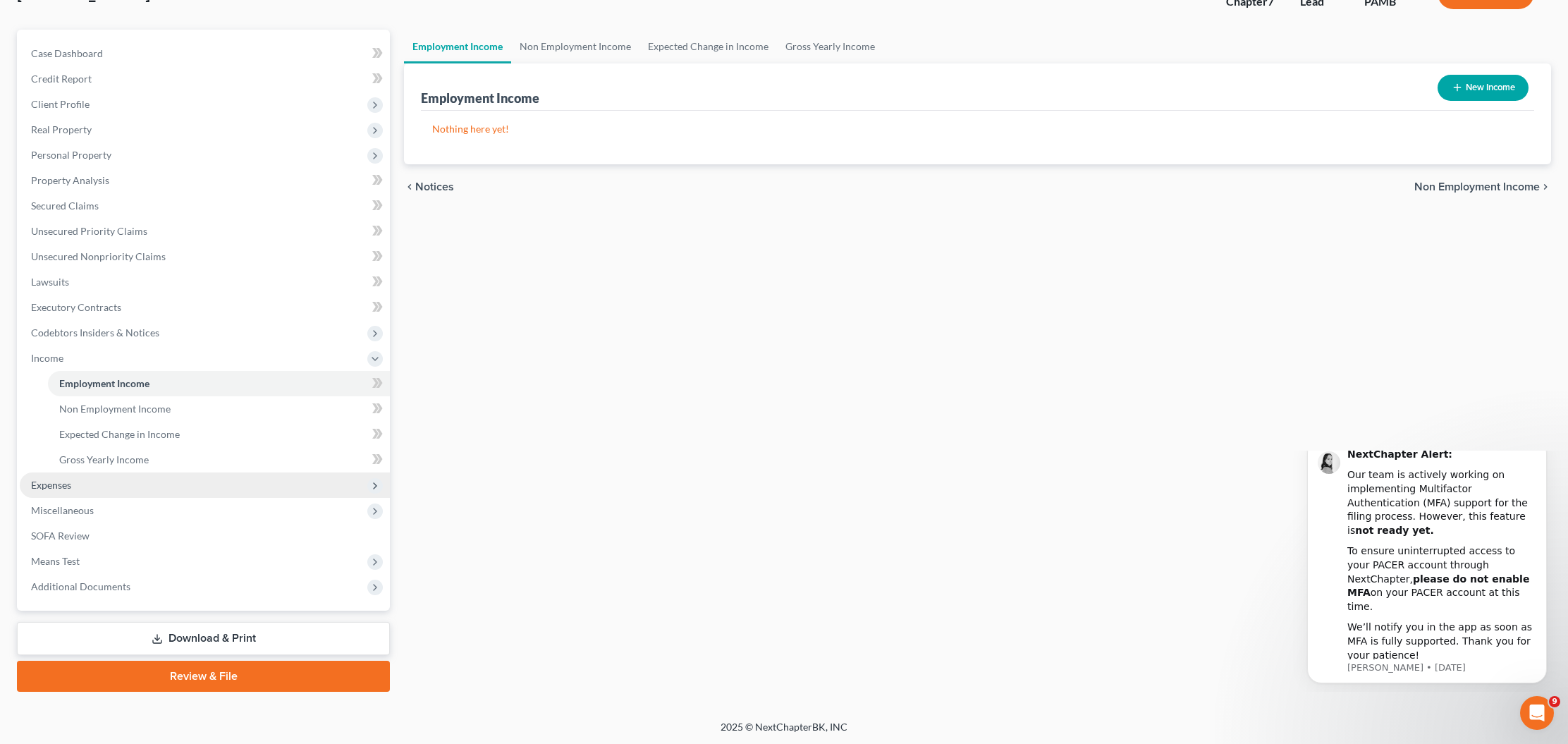
click at [62, 487] on span "Expenses" at bounding box center [51, 484] width 40 height 12
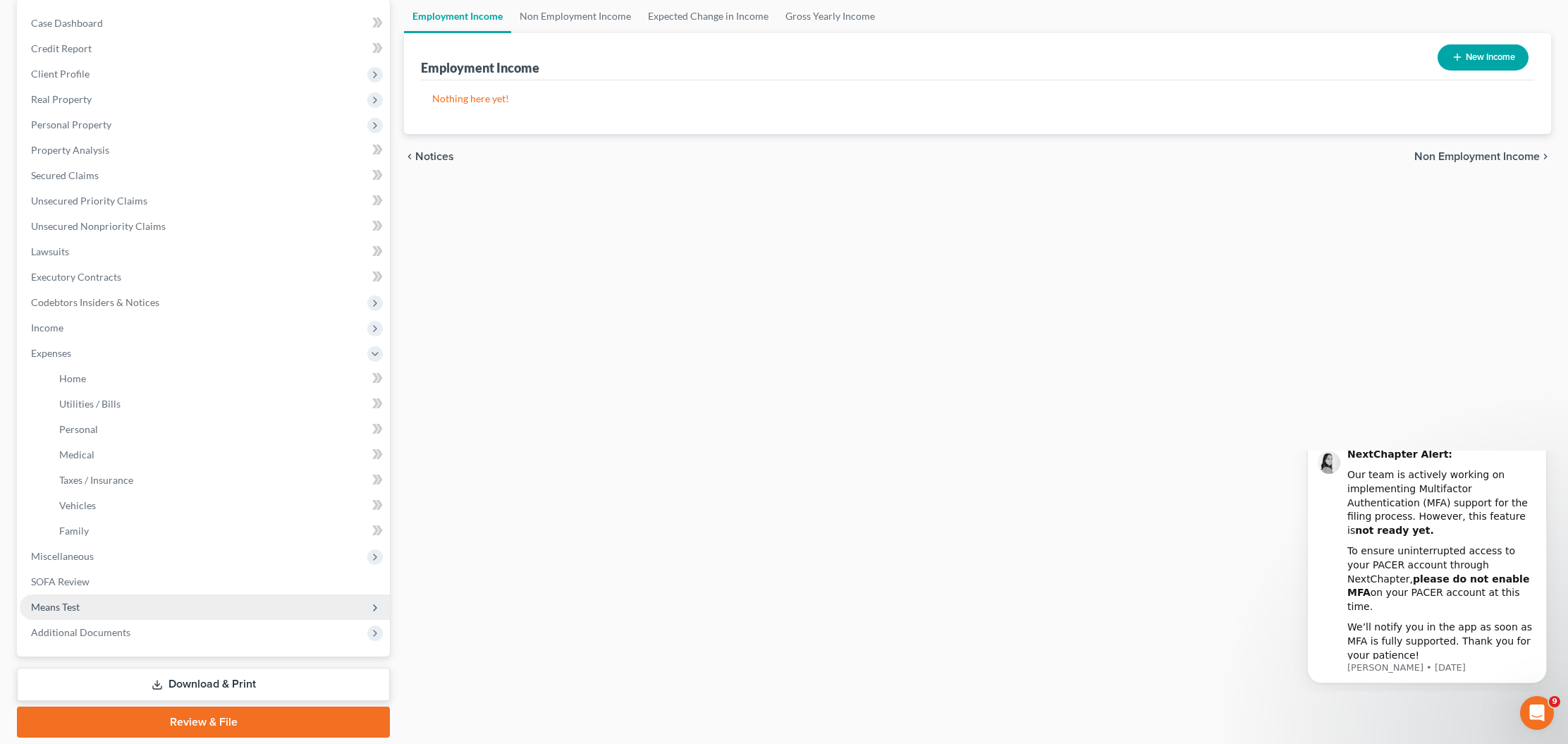
scroll to position [182, 0]
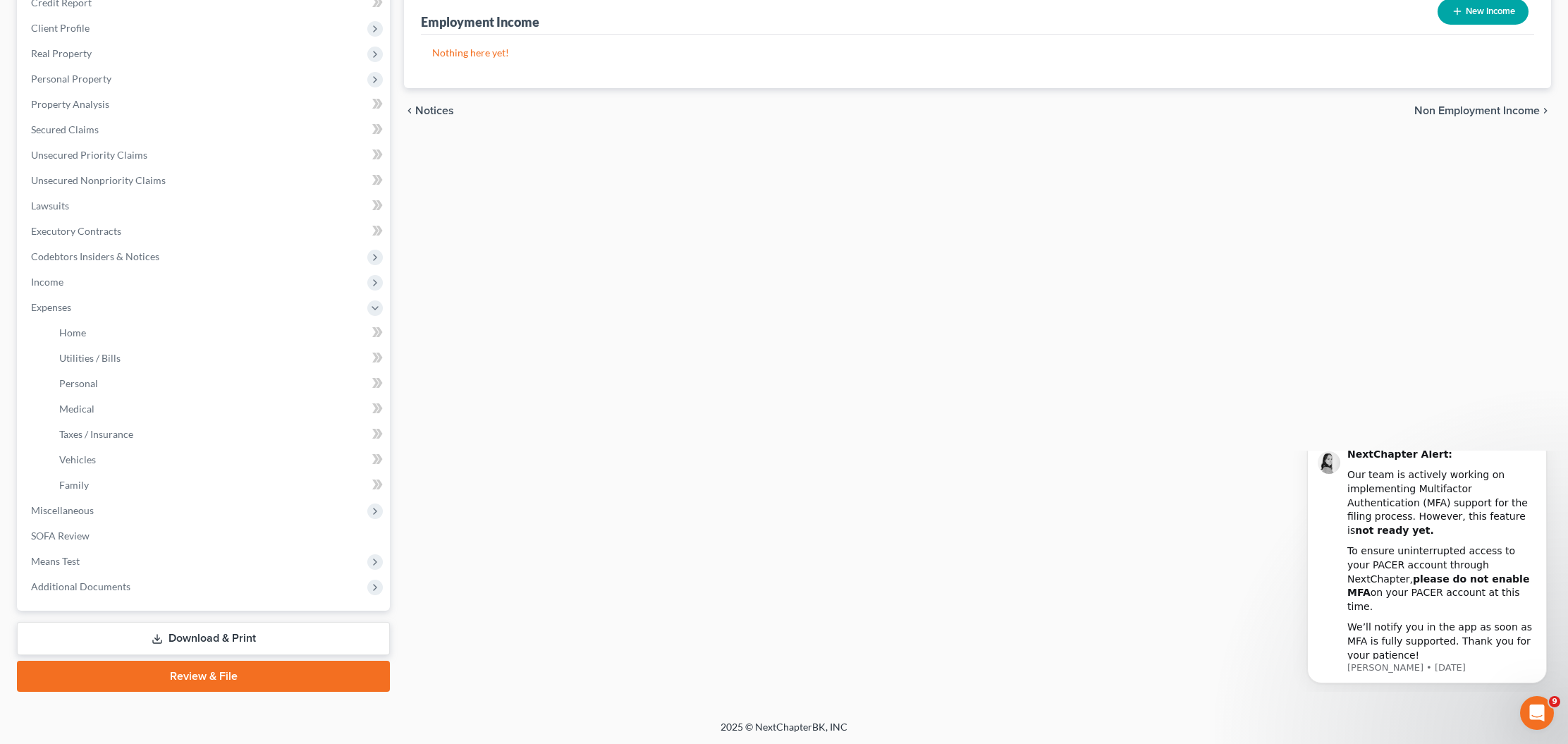
click at [181, 675] on link "Review & File" at bounding box center [203, 676] width 373 height 31
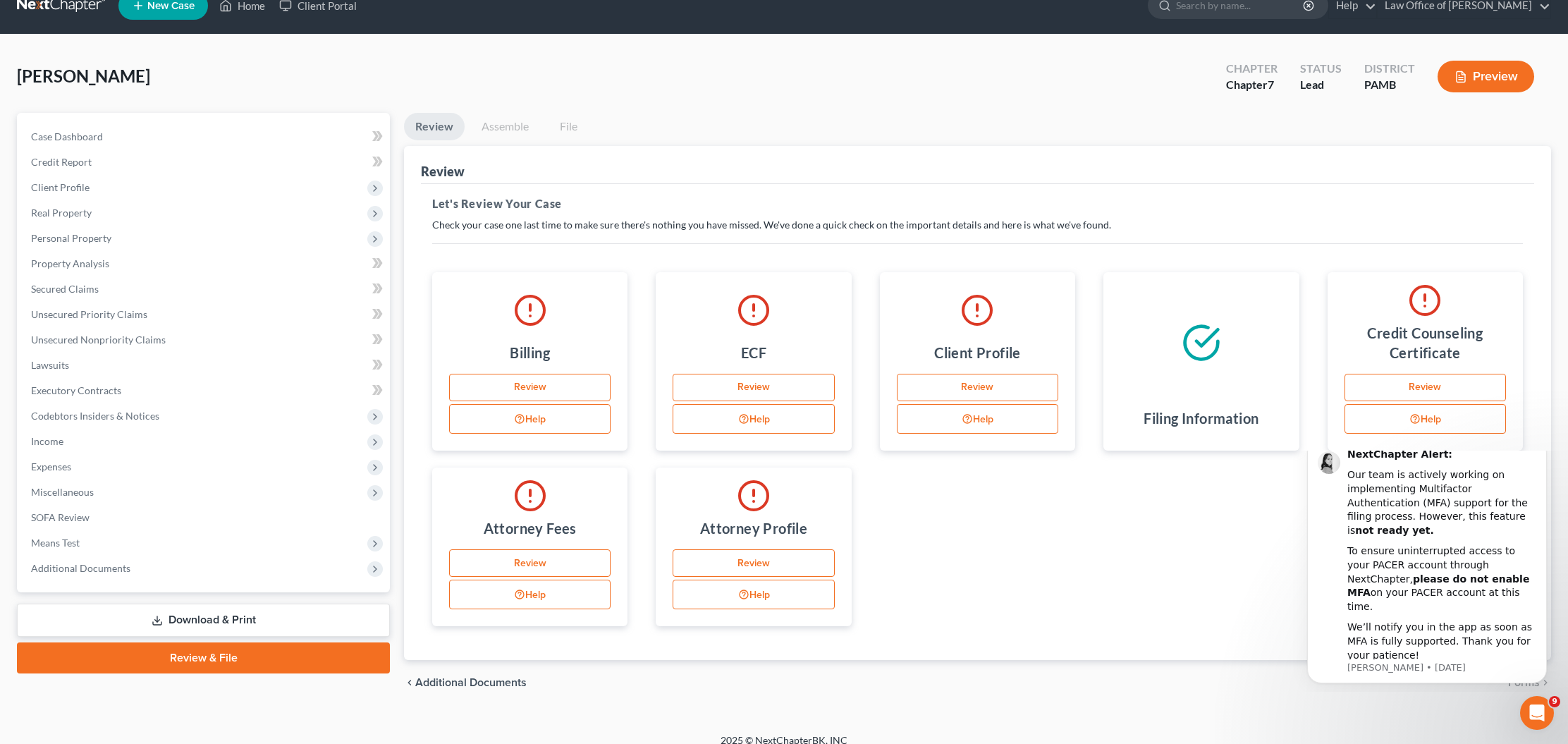
scroll to position [37, 0]
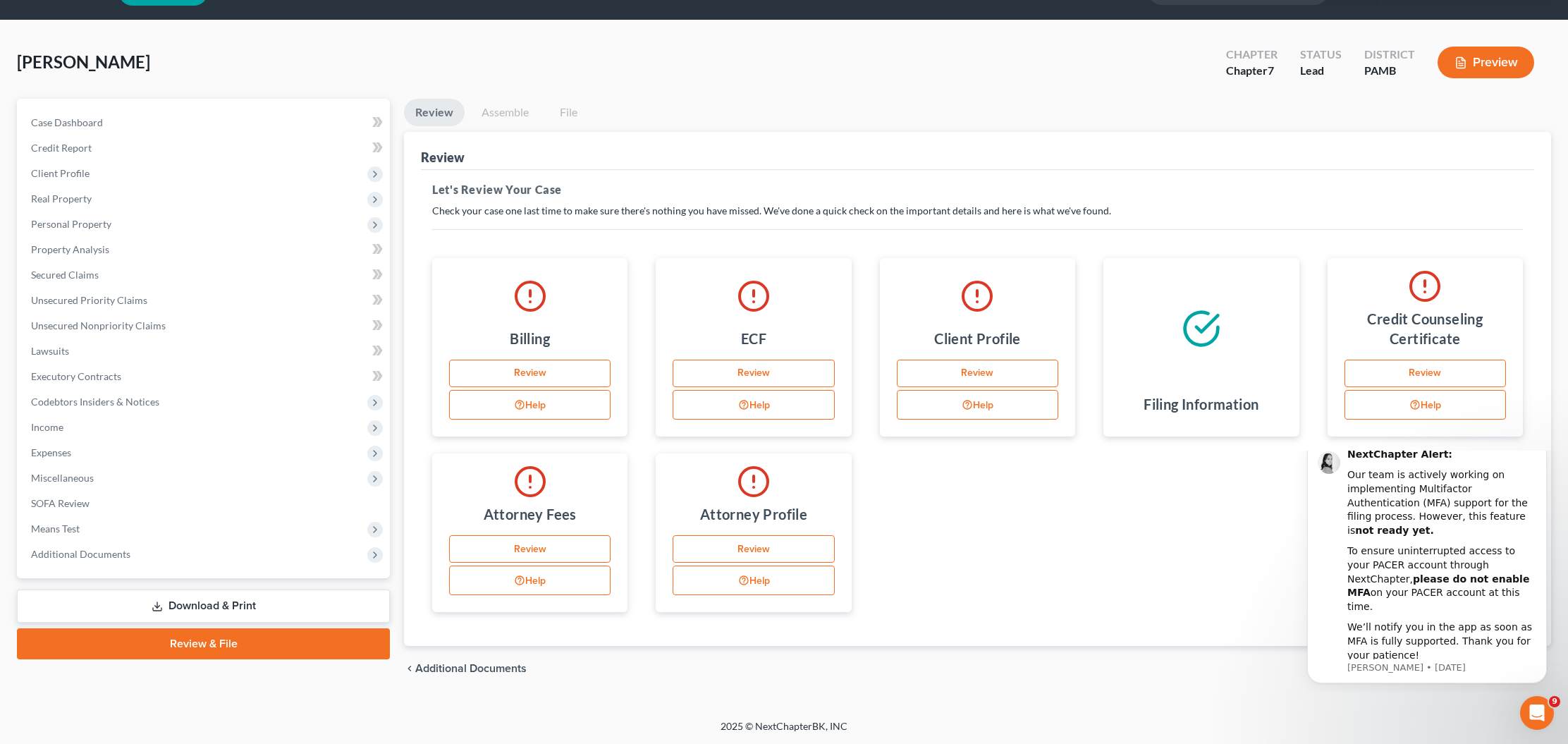
click at [509, 116] on link "Assemble" at bounding box center [505, 112] width 70 height 27
click at [1472, 57] on button "Preview" at bounding box center [1486, 62] width 97 height 32
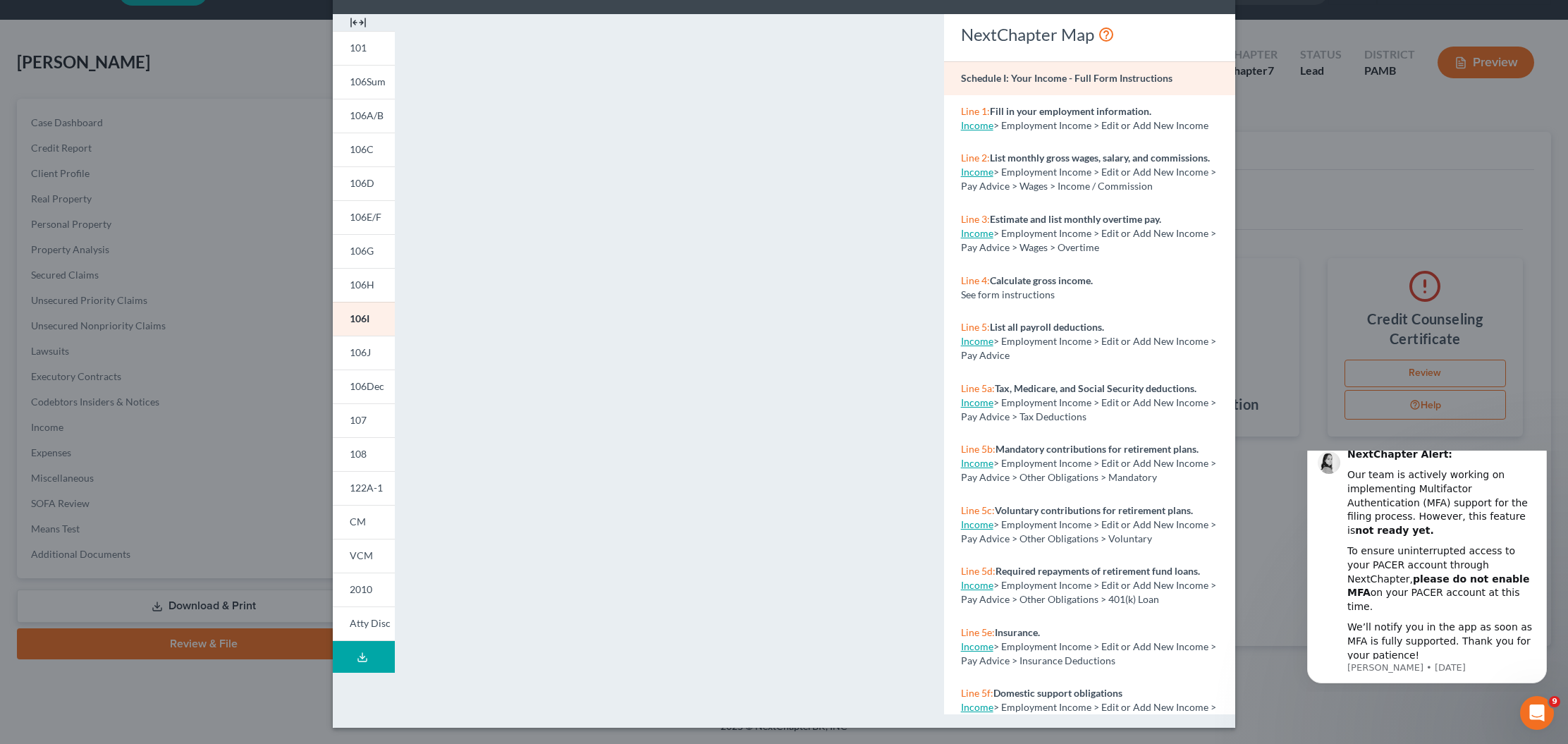
scroll to position [0, 0]
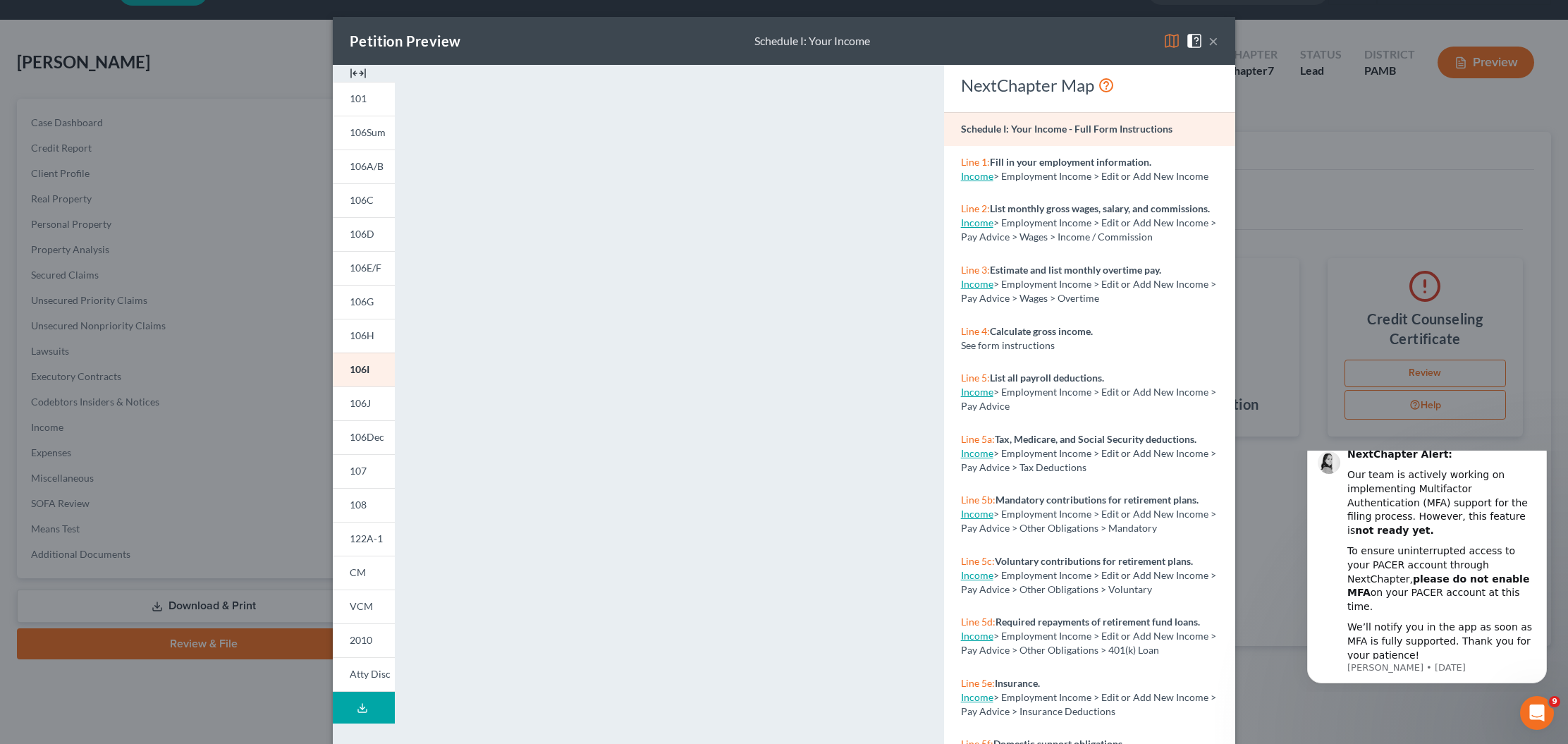
click at [122, 692] on div "Petition Preview Schedule I: Your Income × 101 106Sum 106A/B 106C 106D 106E/F 1…" at bounding box center [784, 372] width 1568 height 744
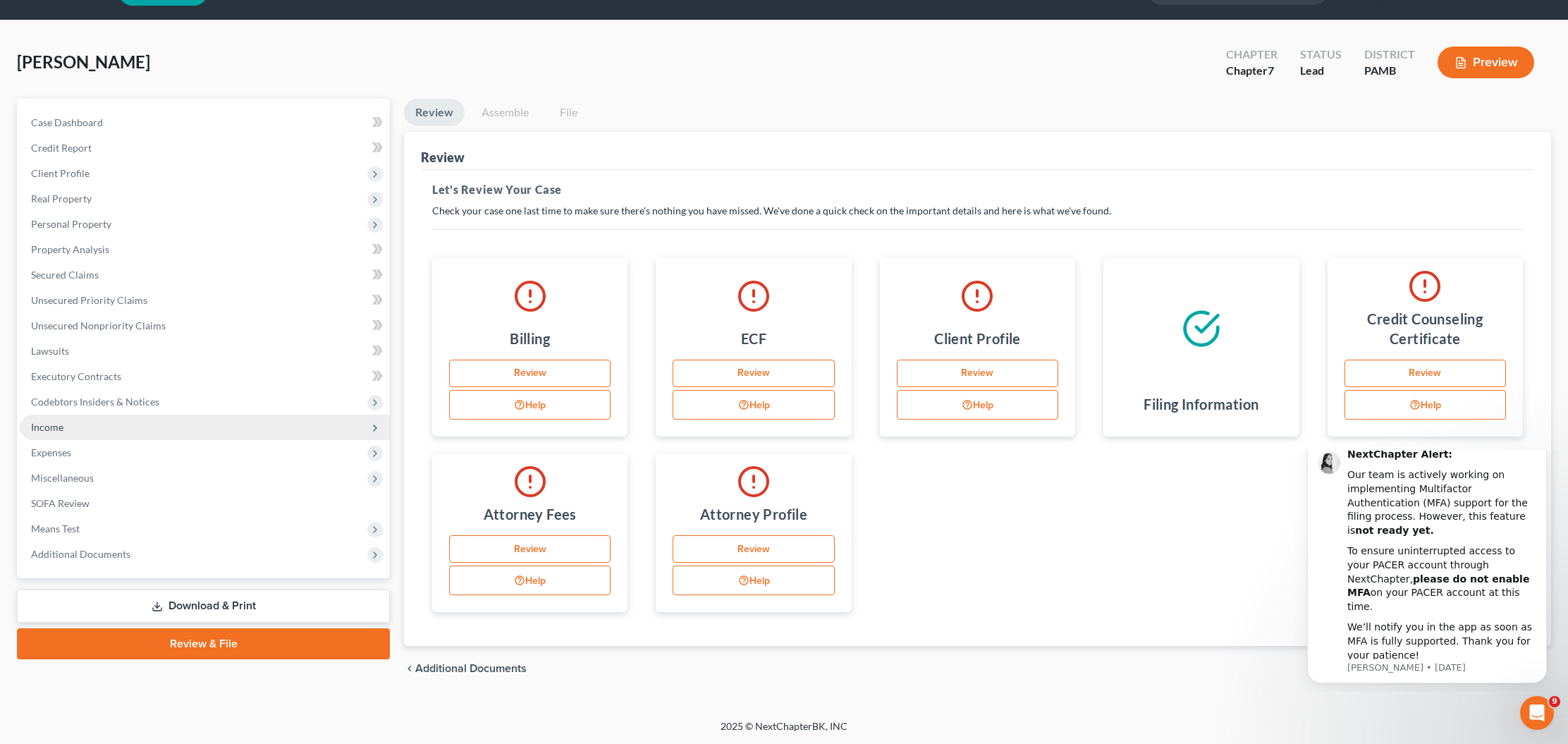
click at [53, 424] on span "Income" at bounding box center [47, 427] width 32 height 12
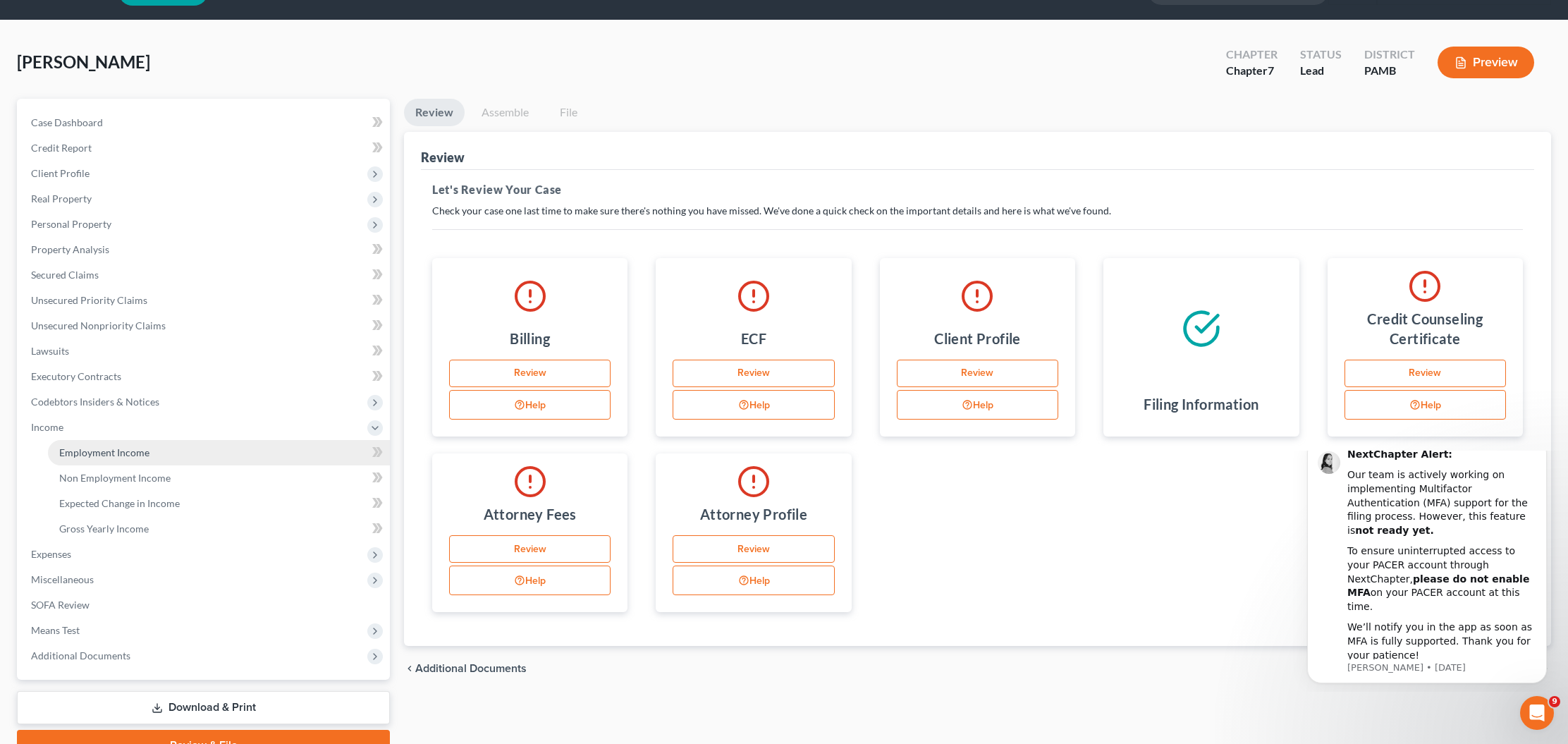
click at [84, 446] on span "Employment Income" at bounding box center [104, 452] width 90 height 12
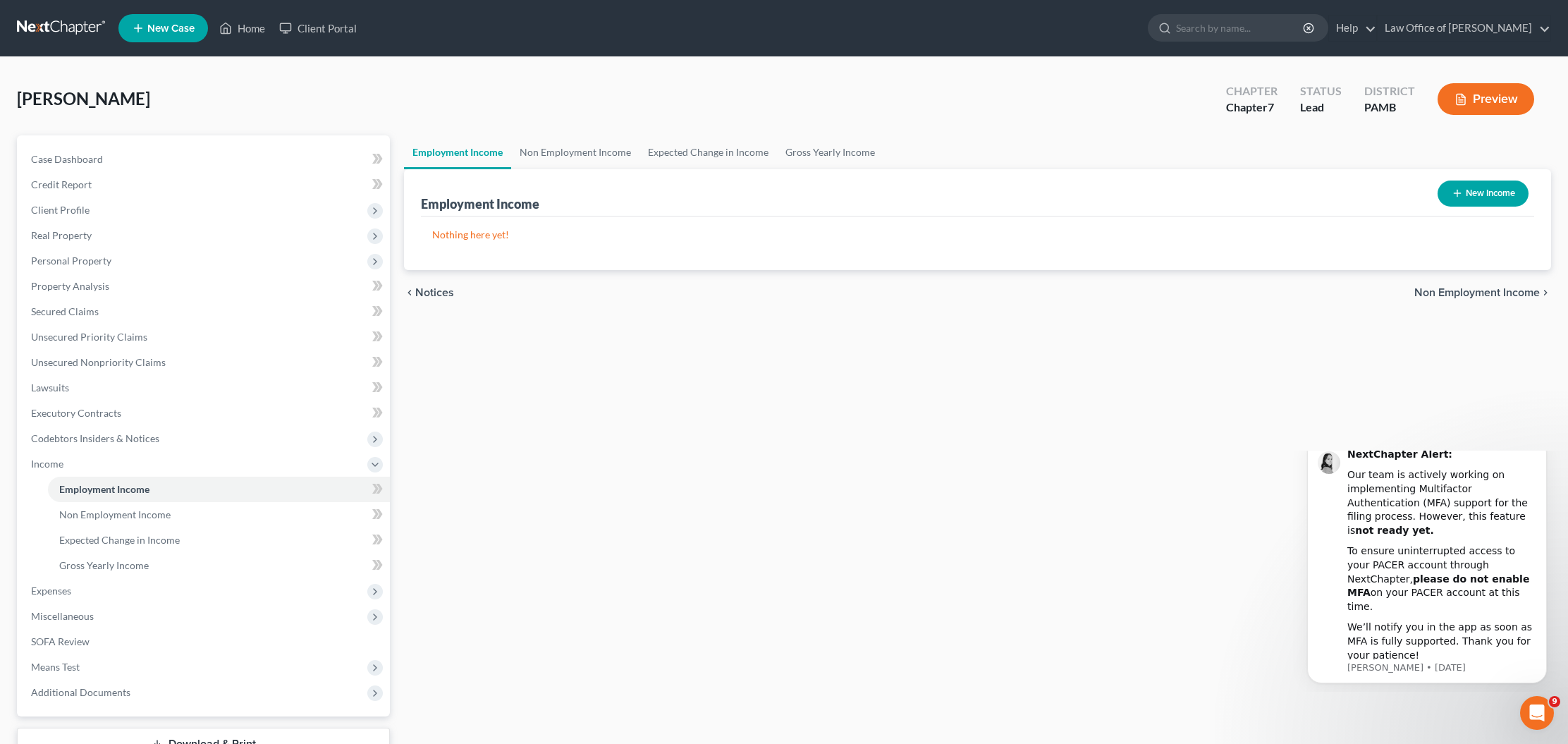
click at [1497, 93] on button "Preview" at bounding box center [1486, 99] width 97 height 32
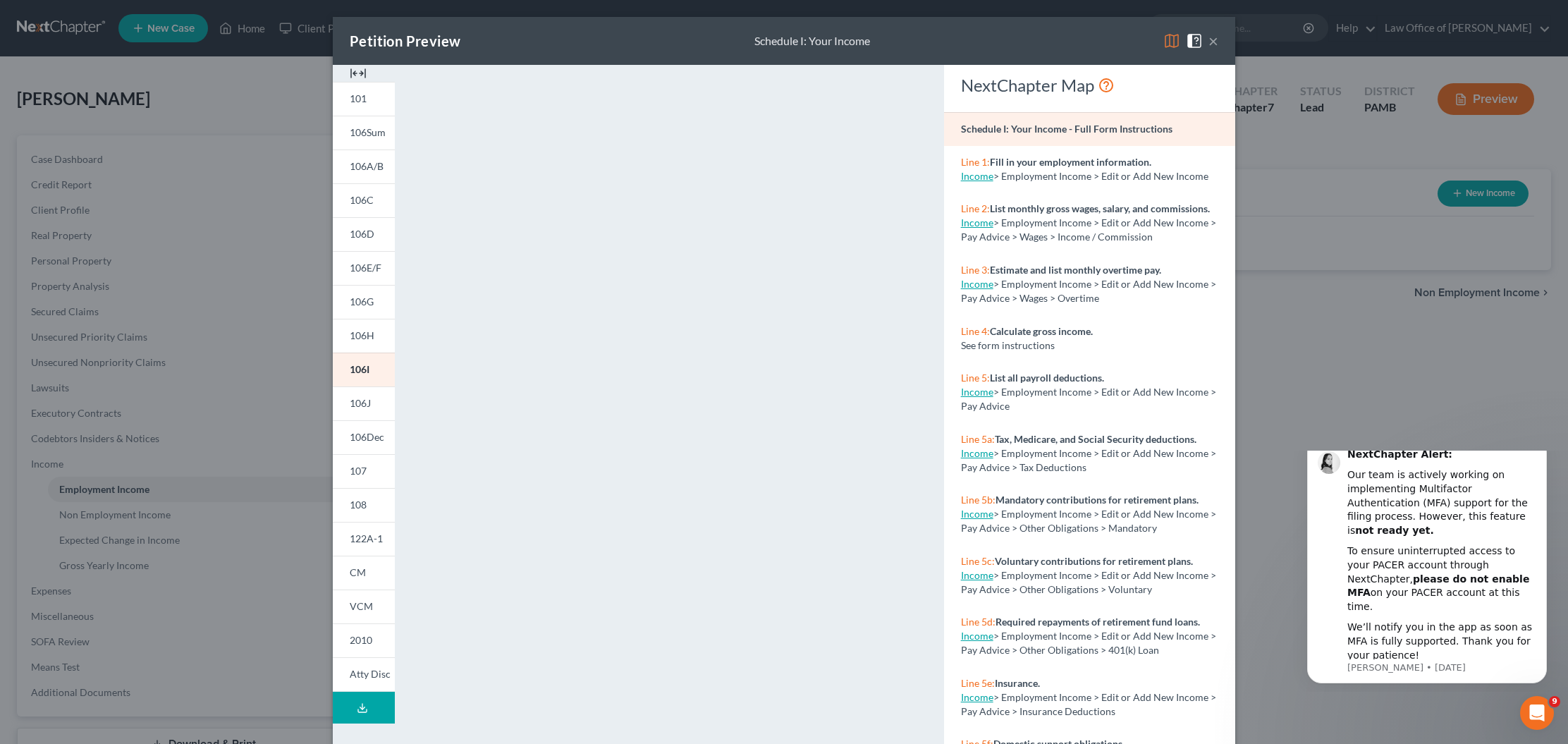
click at [1216, 44] on button "×" at bounding box center [1213, 41] width 10 height 17
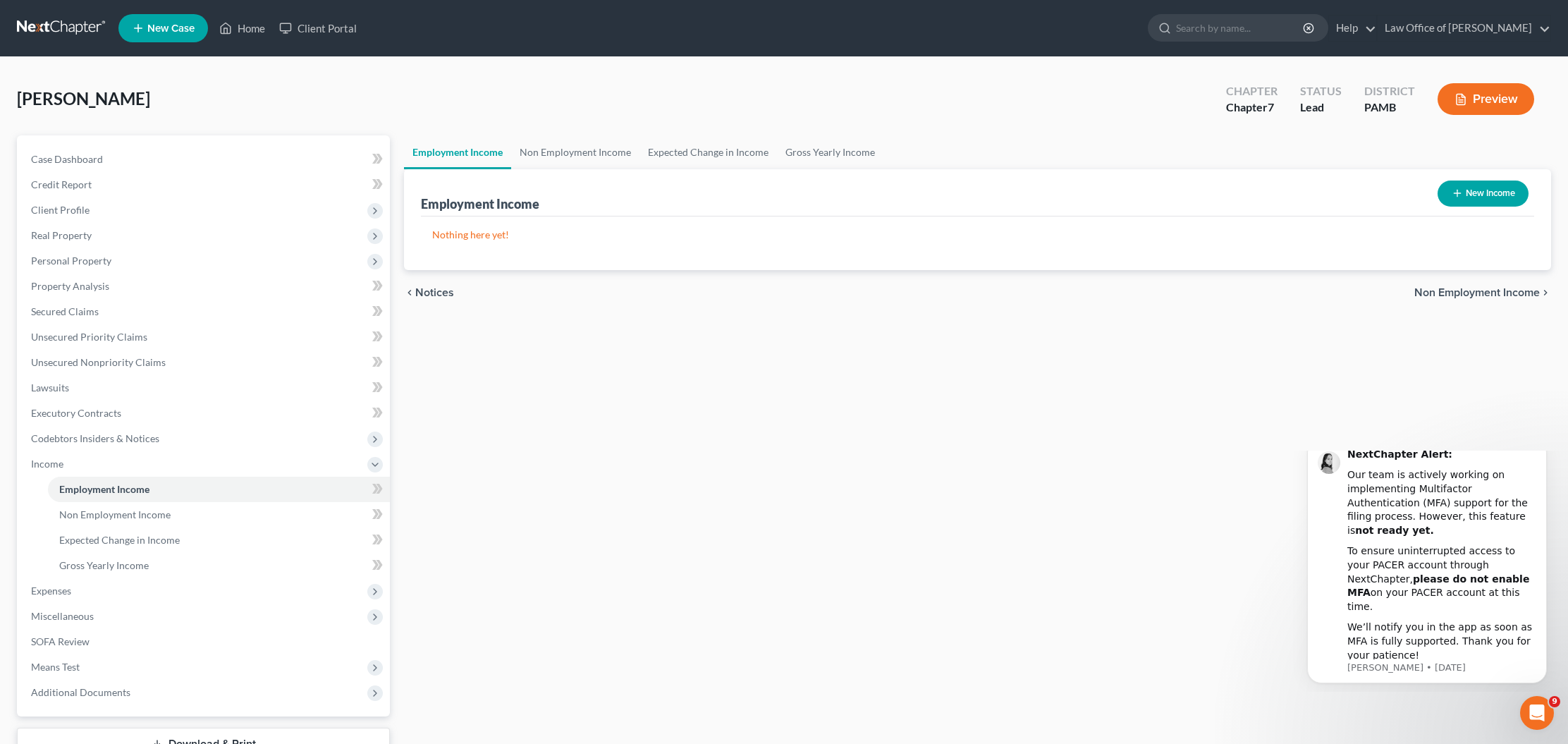
click at [1477, 192] on button "New Income" at bounding box center [1482, 193] width 91 height 26
select select "0"
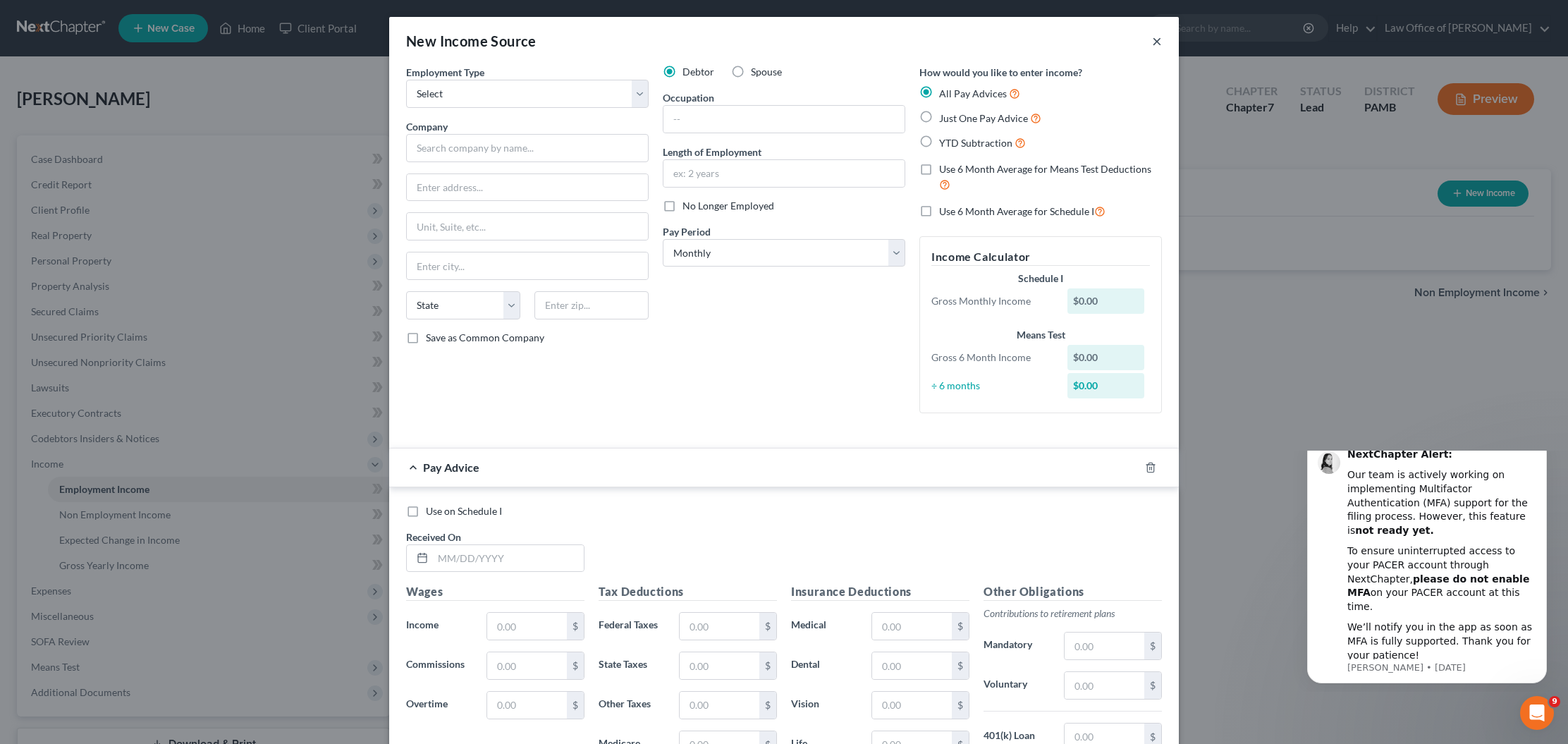
drag, startPoint x: 1158, startPoint y: 43, endPoint x: 1168, endPoint y: 35, distance: 12.8
click at [1167, 35] on div "New Income Source ×" at bounding box center [784, 41] width 790 height 48
click at [1154, 38] on button "×" at bounding box center [1157, 41] width 10 height 17
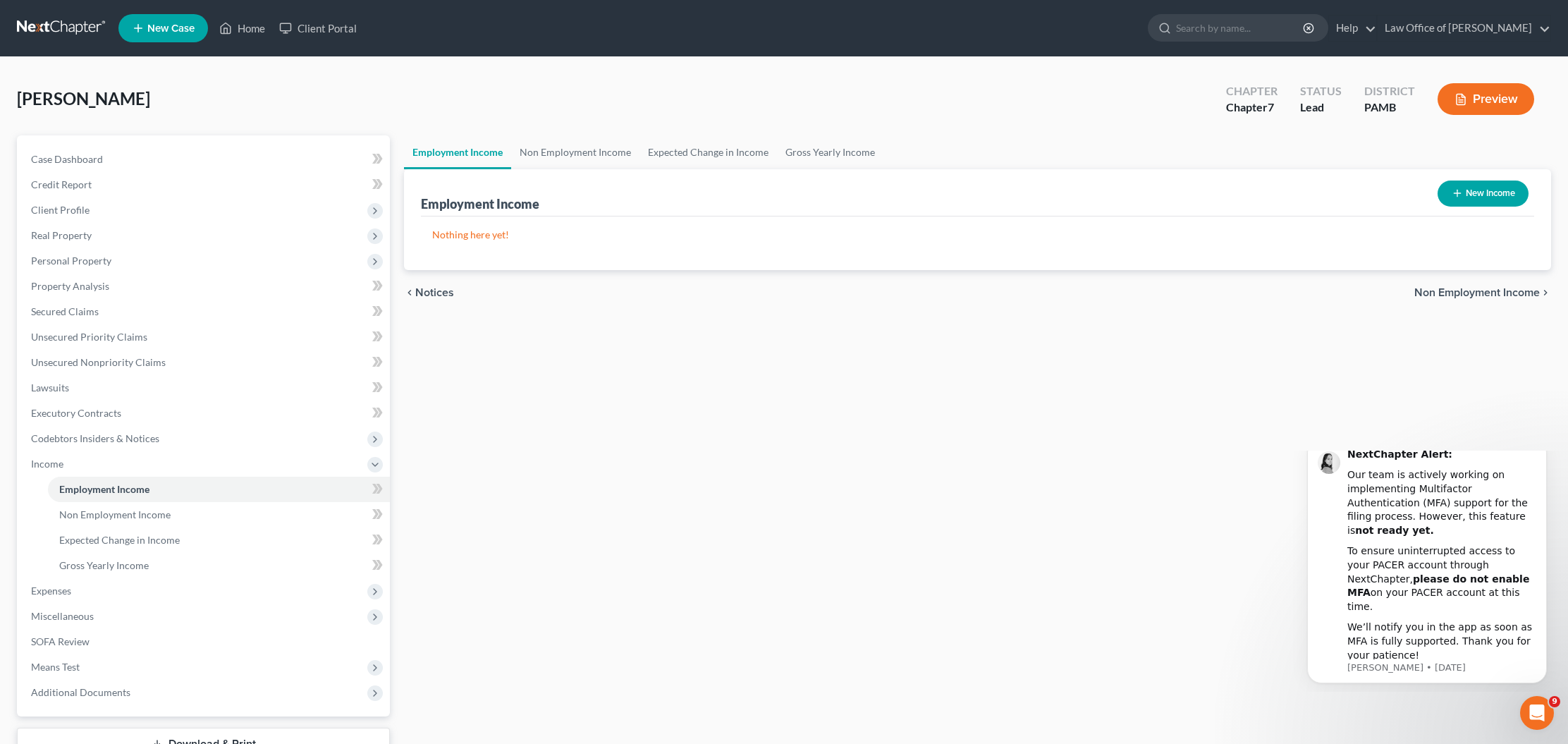
scroll to position [1, 0]
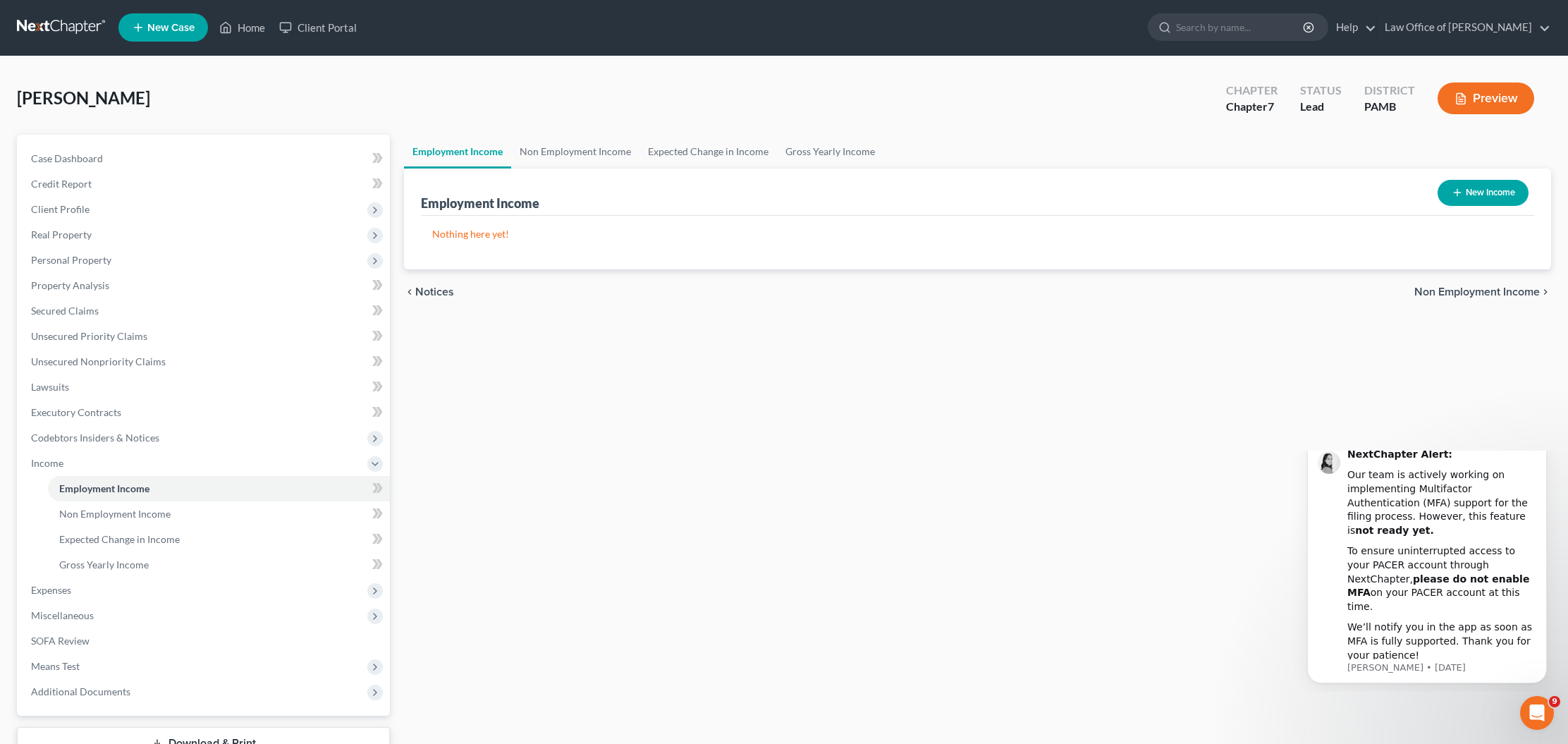
click at [1472, 198] on button "New Income" at bounding box center [1482, 192] width 91 height 26
select select "0"
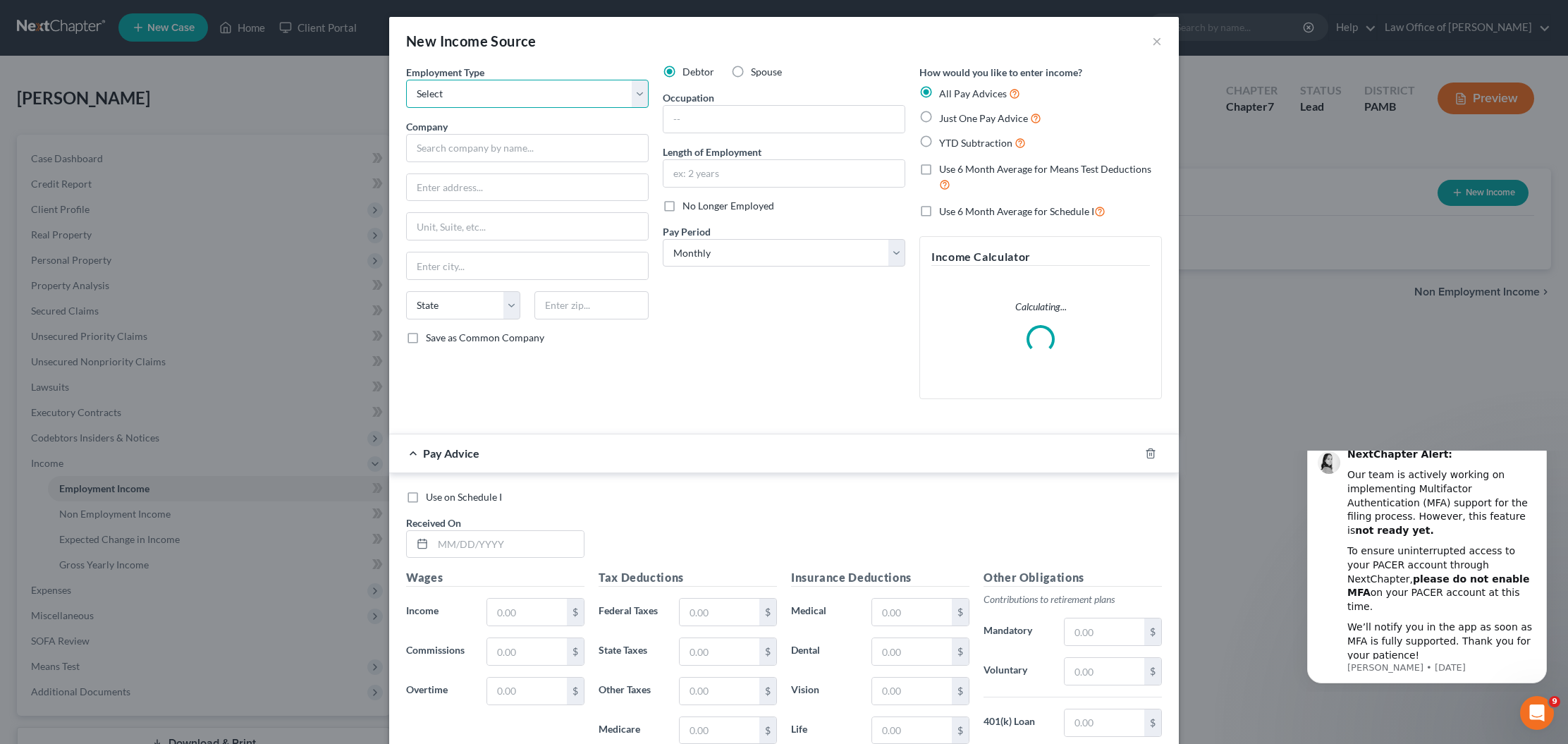
click at [471, 87] on select "Select Full or Part Time Employment Self Employment" at bounding box center [527, 94] width 242 height 28
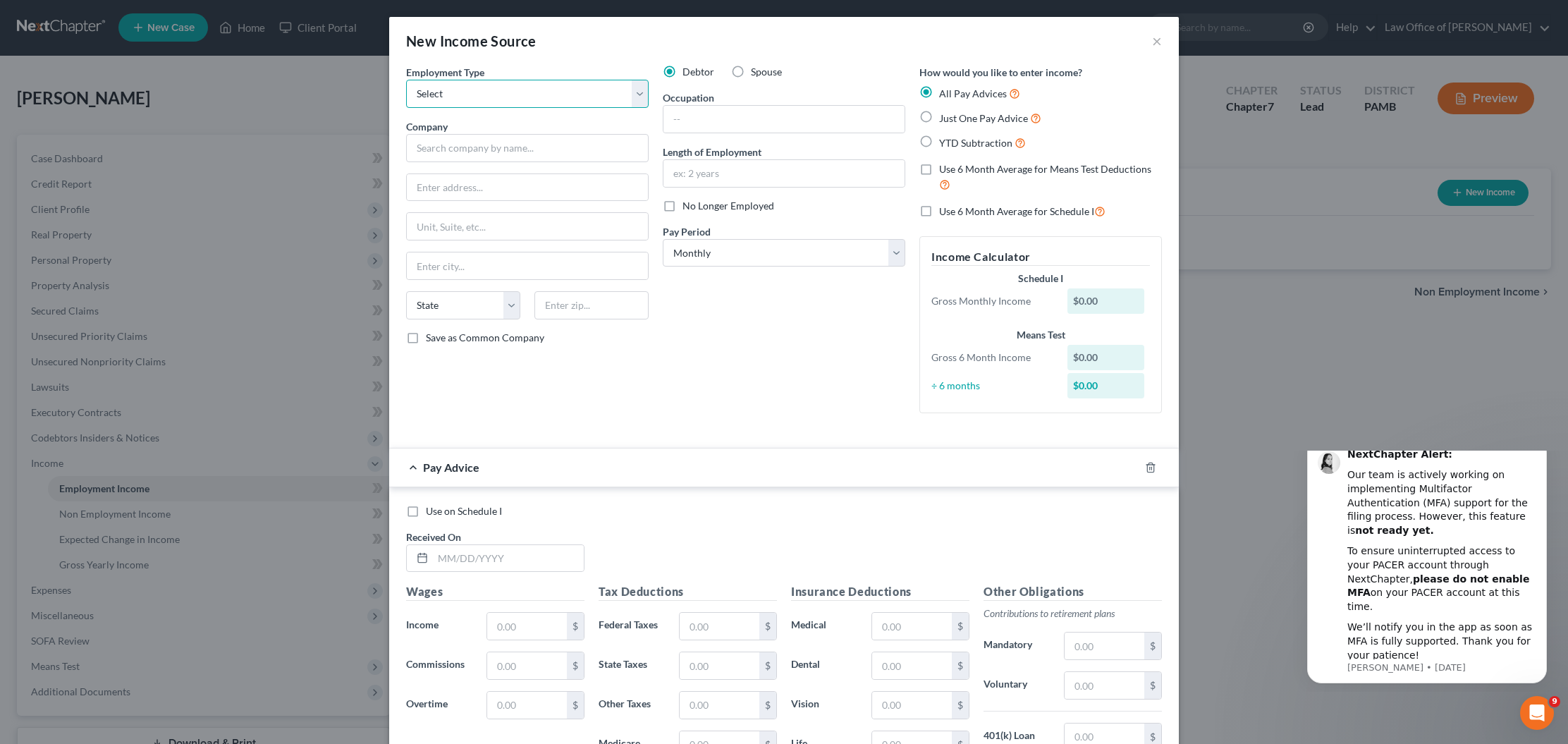
select select "0"
click at [702, 112] on input "text" at bounding box center [784, 119] width 241 height 27
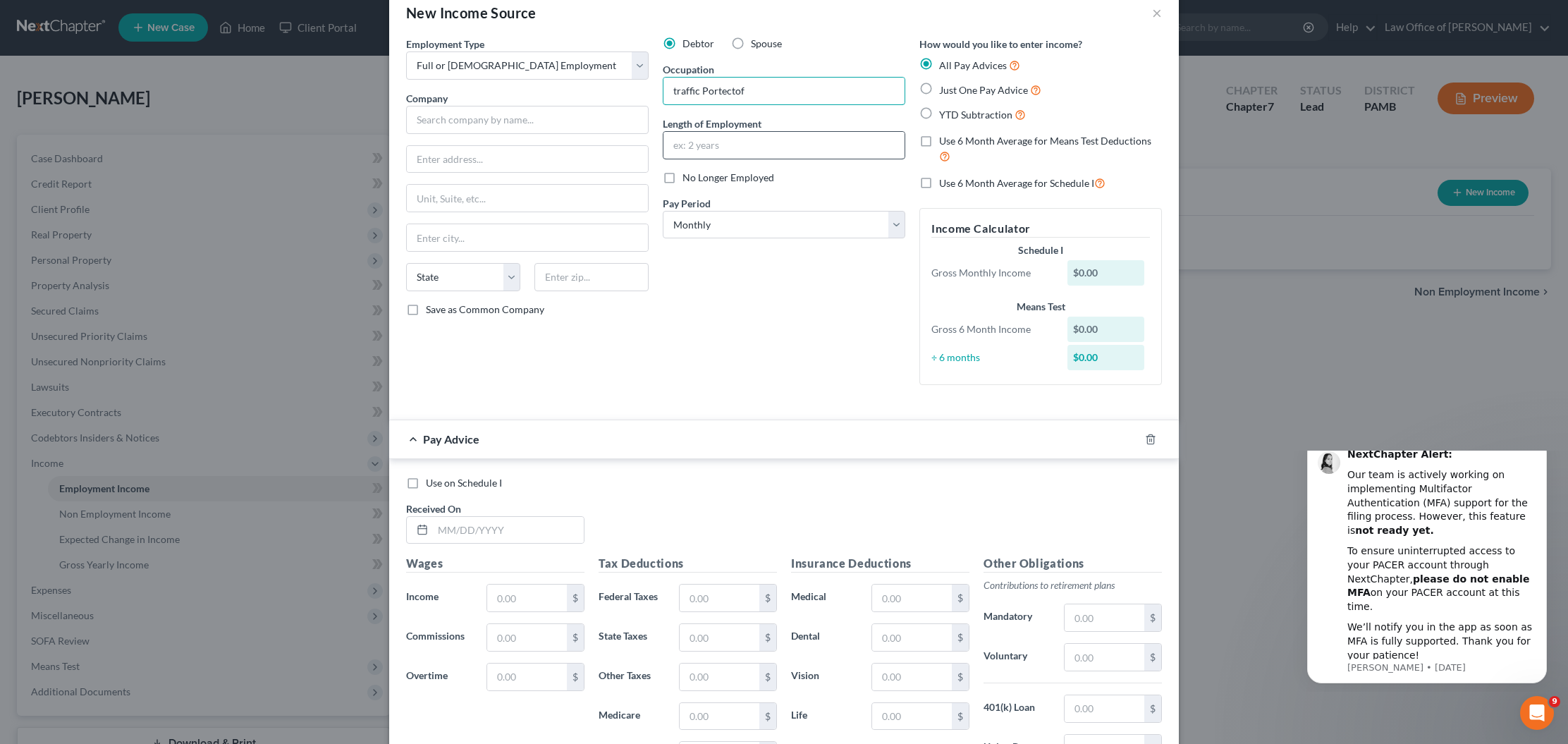
scroll to position [0, 0]
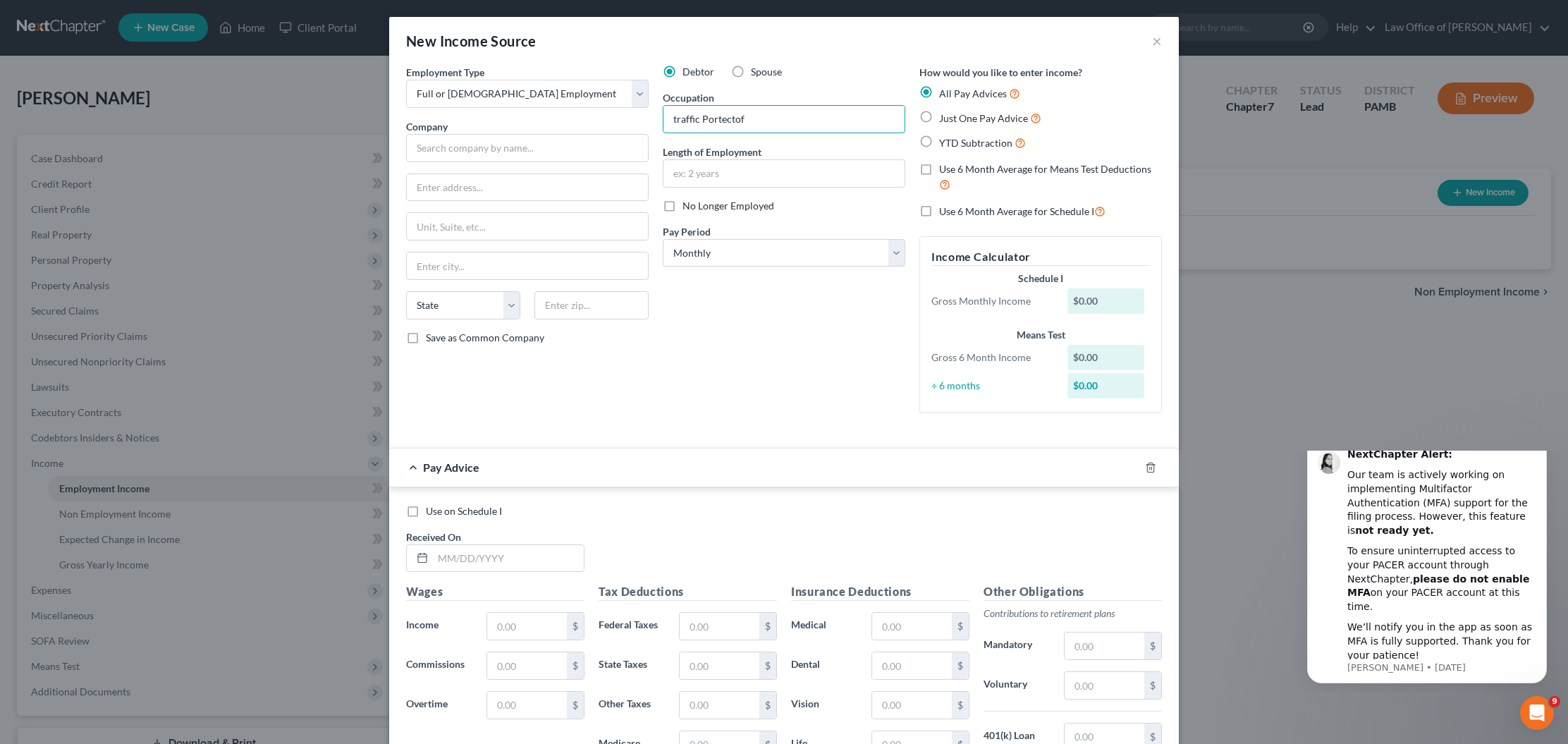
drag, startPoint x: 677, startPoint y: 117, endPoint x: 631, endPoint y: 120, distance: 46.1
click at [633, 119] on div "Employment Type * Select Full or Part Time Employment Self Employment Company *…" at bounding box center [783, 250] width 770 height 371
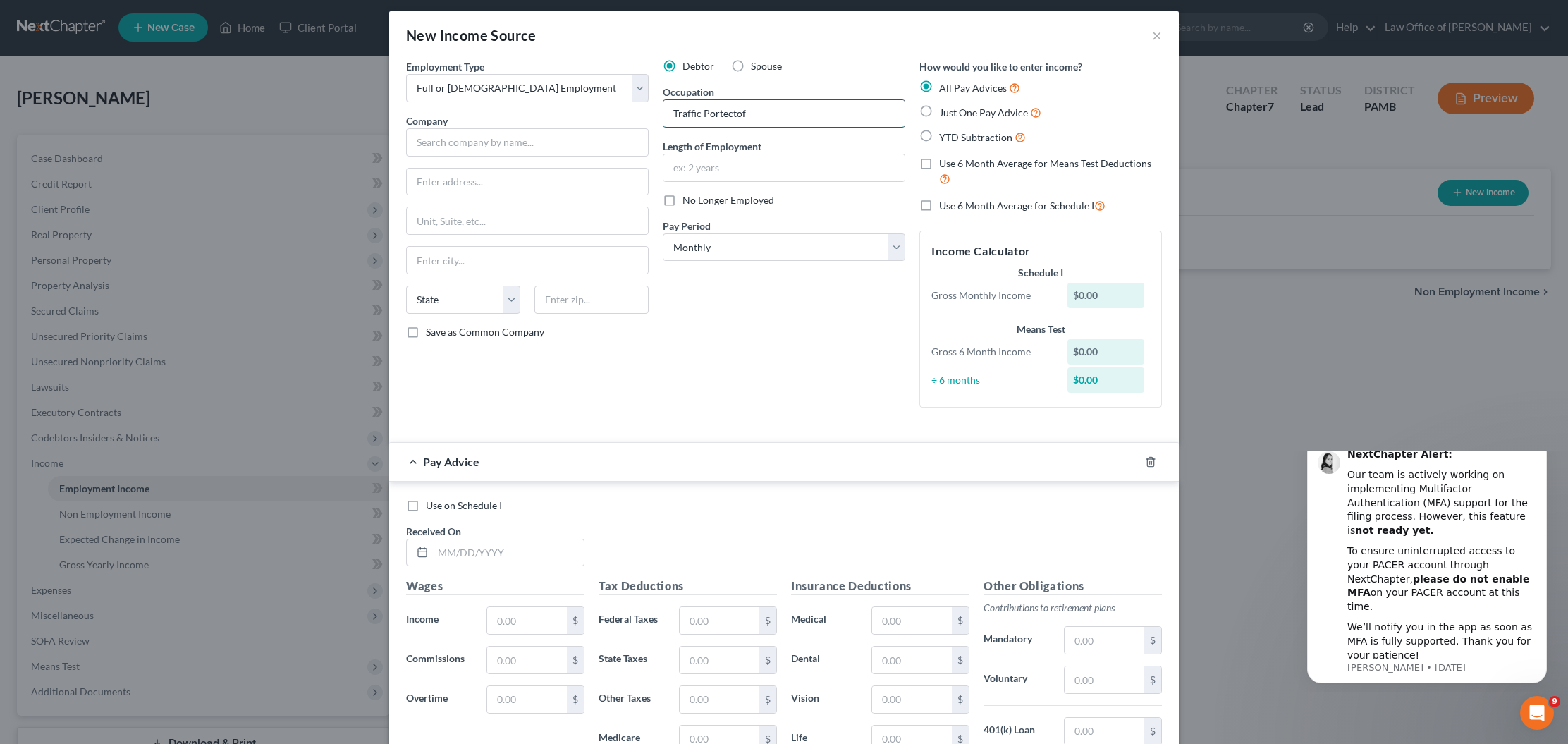
click at [755, 119] on input "Traffic Portectof" at bounding box center [784, 113] width 241 height 27
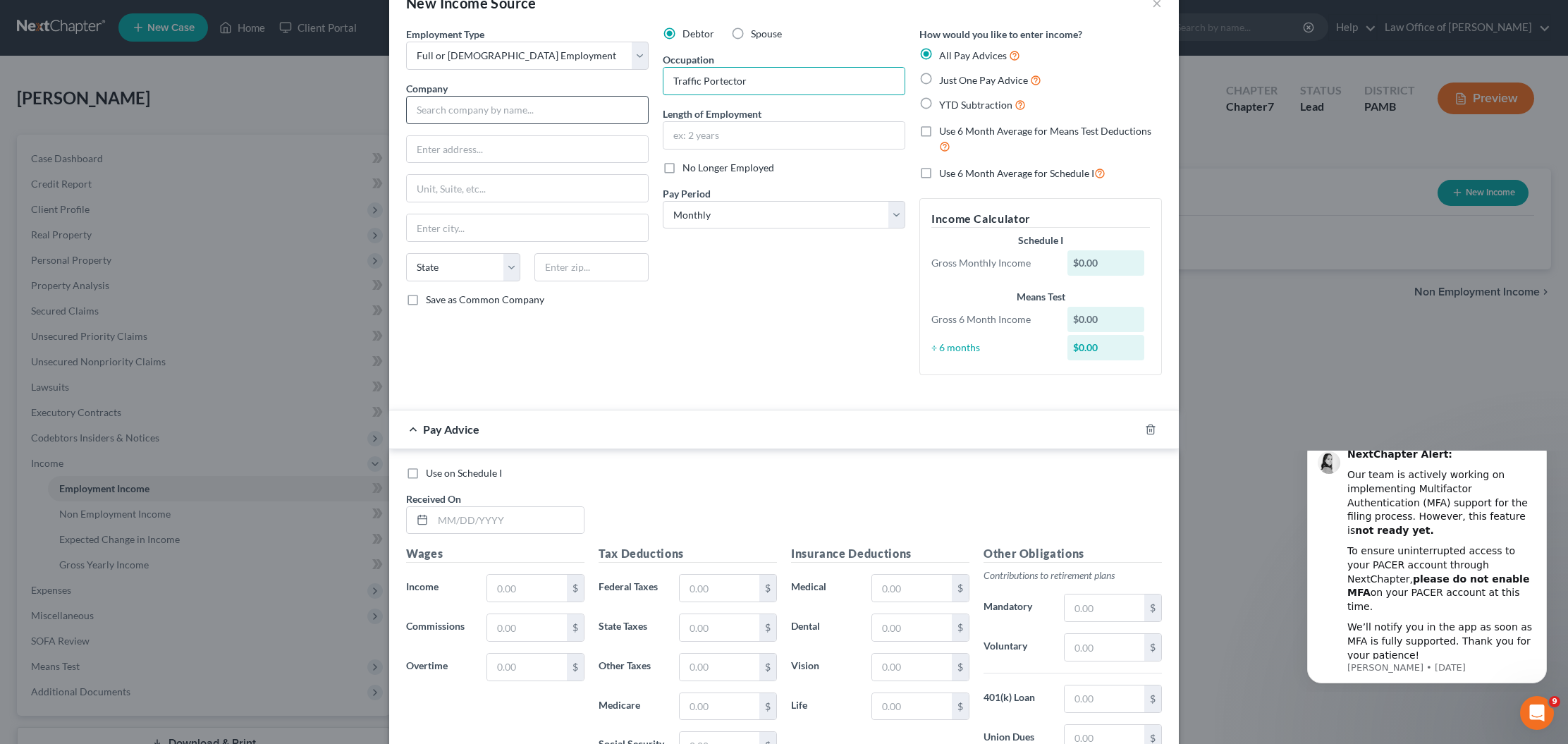
scroll to position [34, 0]
click at [710, 86] on input "Traffic Portector" at bounding box center [784, 85] width 241 height 27
type input "Traffic Protector"
click at [939, 107] on label "YTD Subtraction" at bounding box center [982, 107] width 87 height 16
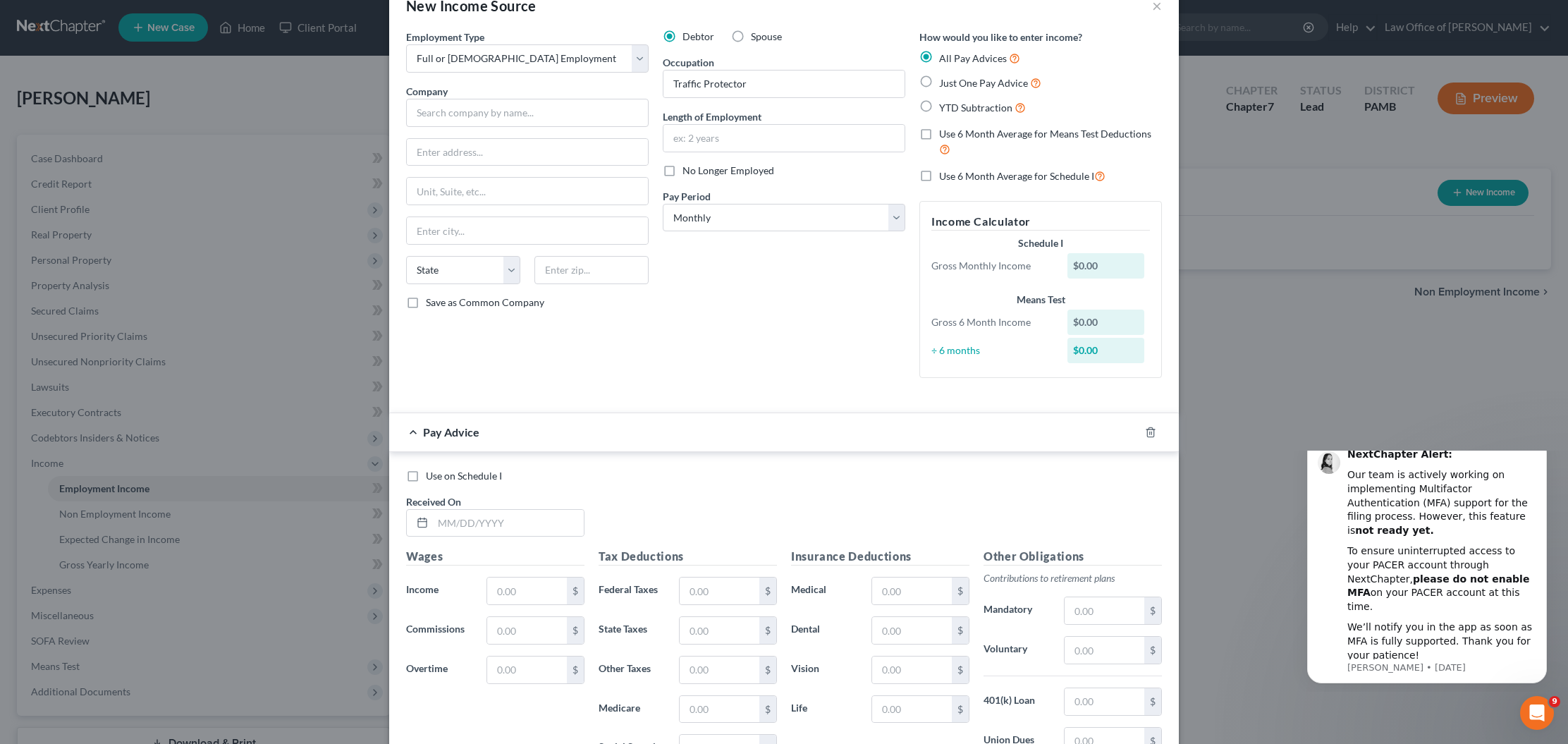
click at [945, 107] on input "YTD Subtraction" at bounding box center [949, 103] width 9 height 9
radio input "true"
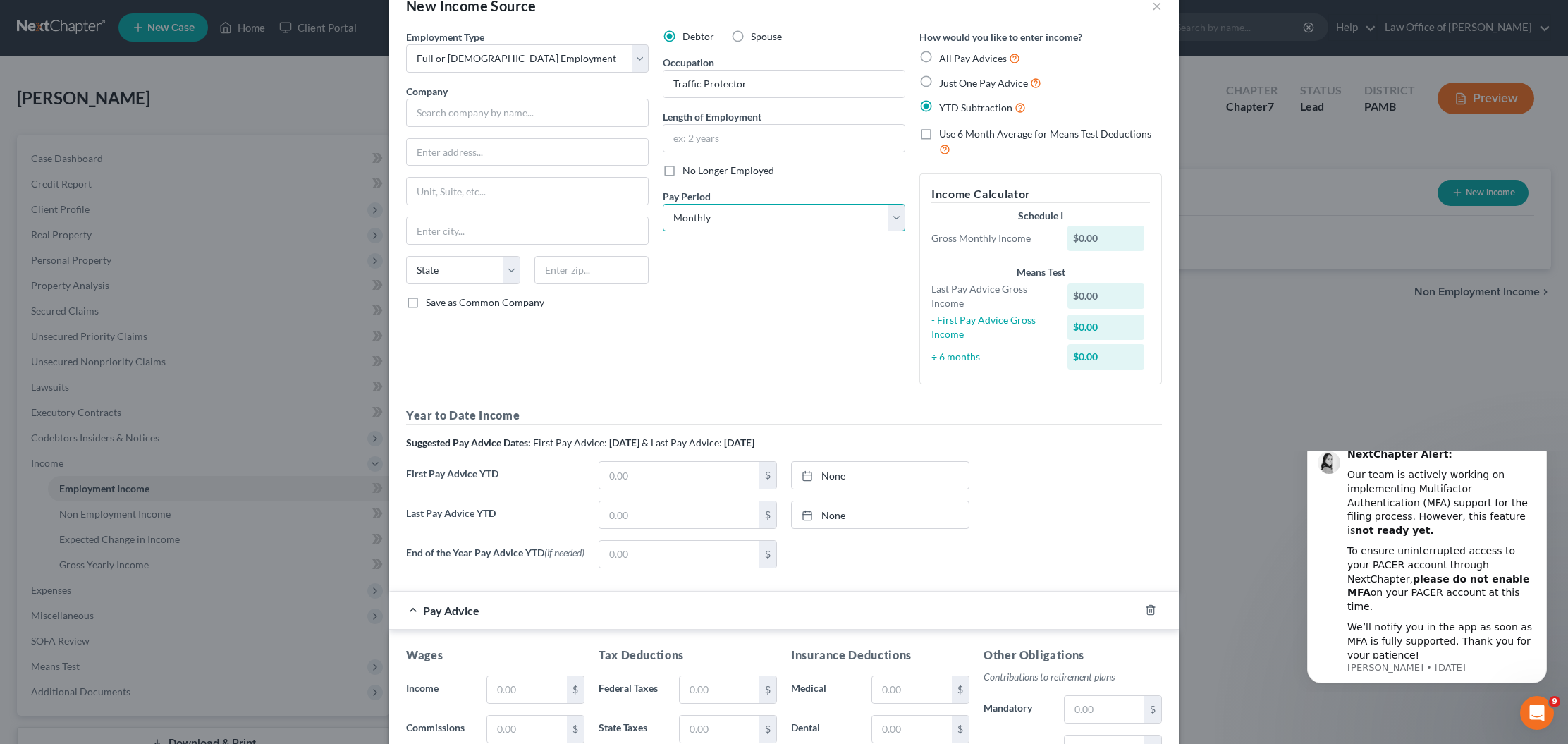
click at [726, 218] on select "Select Monthly Twice Monthly Every Other Week Weekly" at bounding box center [783, 218] width 242 height 28
select select "3"
click at [496, 265] on select "State AL AK AR AZ CA CO CT DE DC FL GA GU HI ID IL IN IA KS KY LA ME MD MA MI M…" at bounding box center [463, 270] width 114 height 28
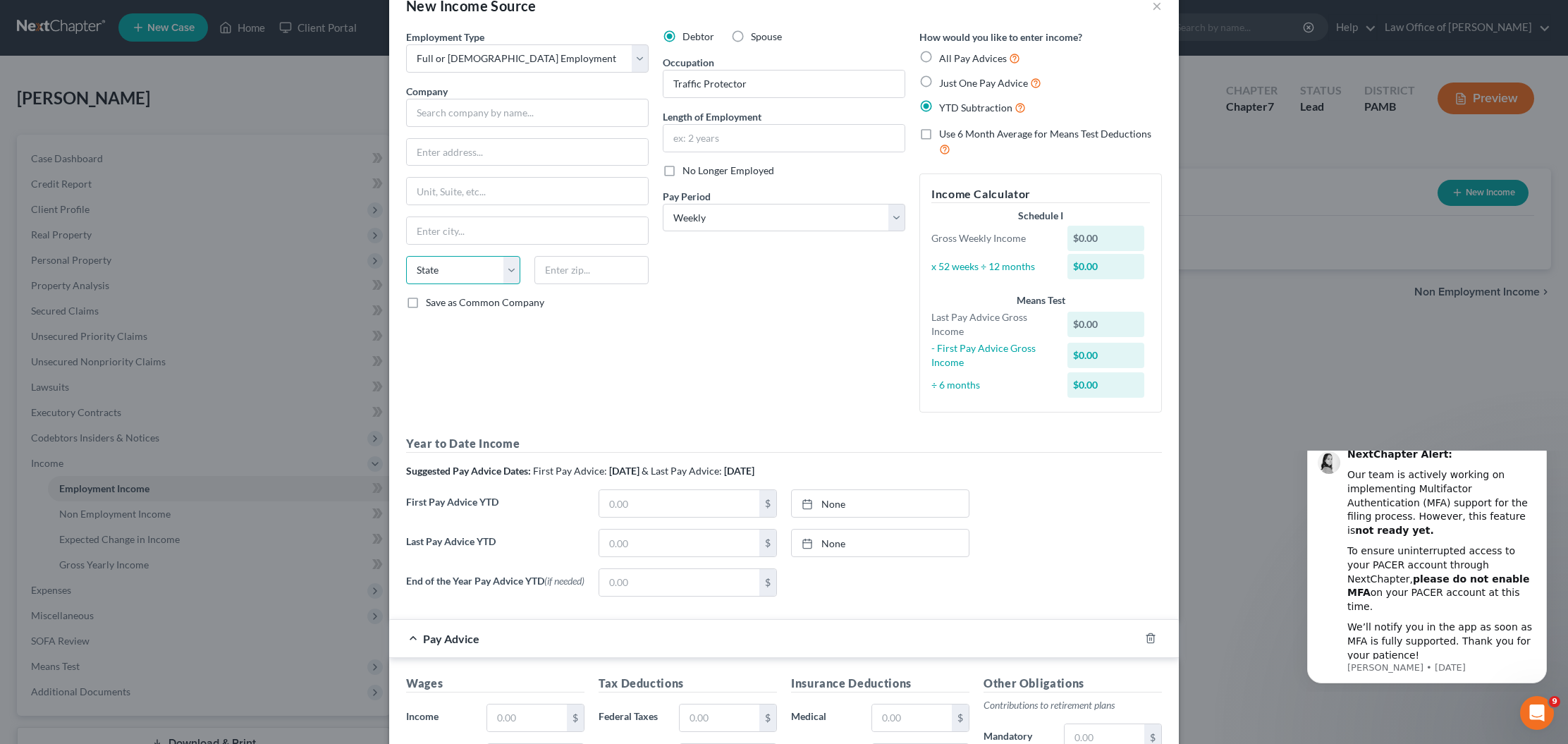
select select "39"
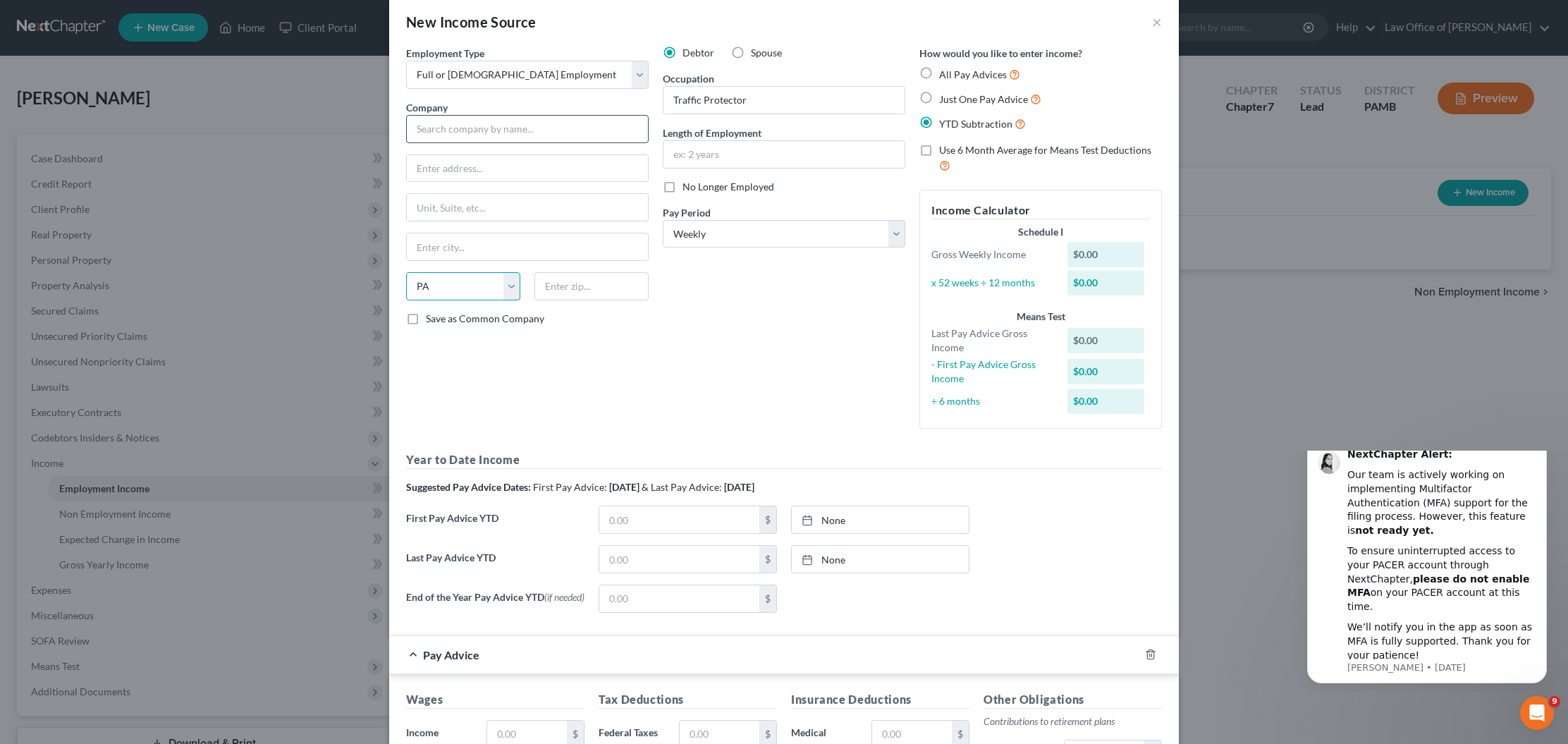
scroll to position [0, 0]
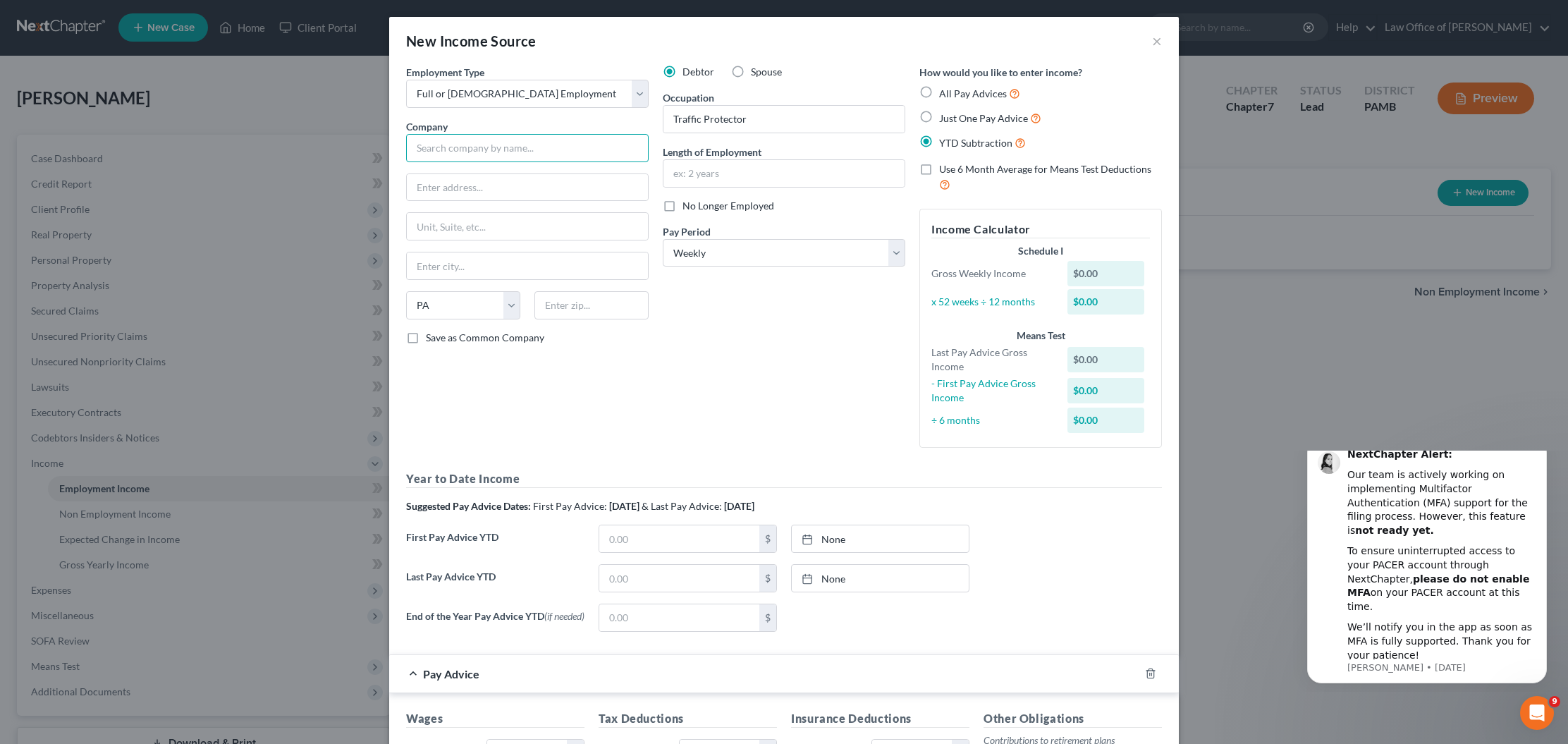
click at [499, 147] on input "text" at bounding box center [527, 148] width 242 height 28
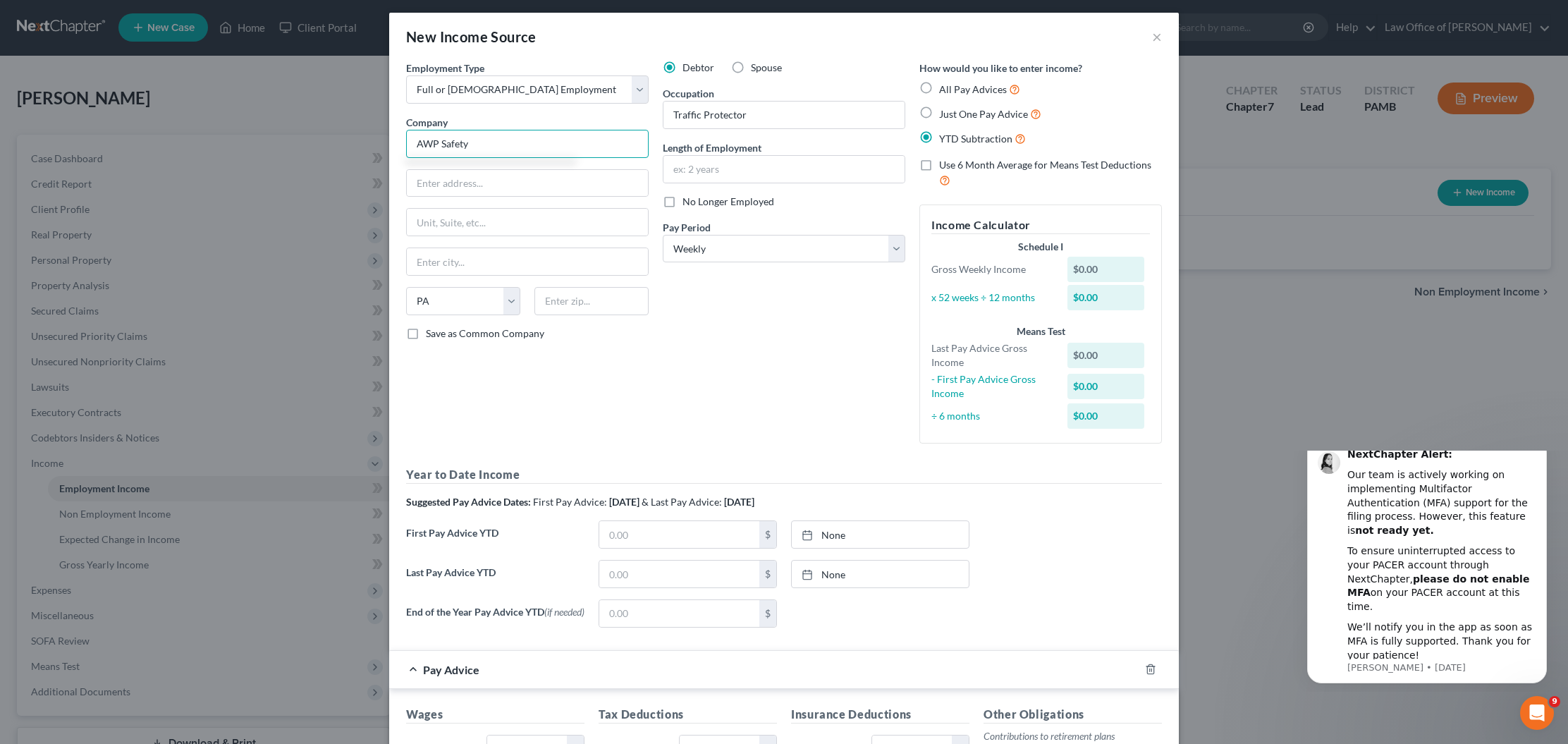
type input "AWP Safety"
click at [841, 329] on div "Debtor Spouse Occupation Traffic Protector Length of Employment No Longer Emplo…" at bounding box center [784, 257] width 256 height 394
click at [683, 561] on input "text" at bounding box center [679, 573] width 160 height 27
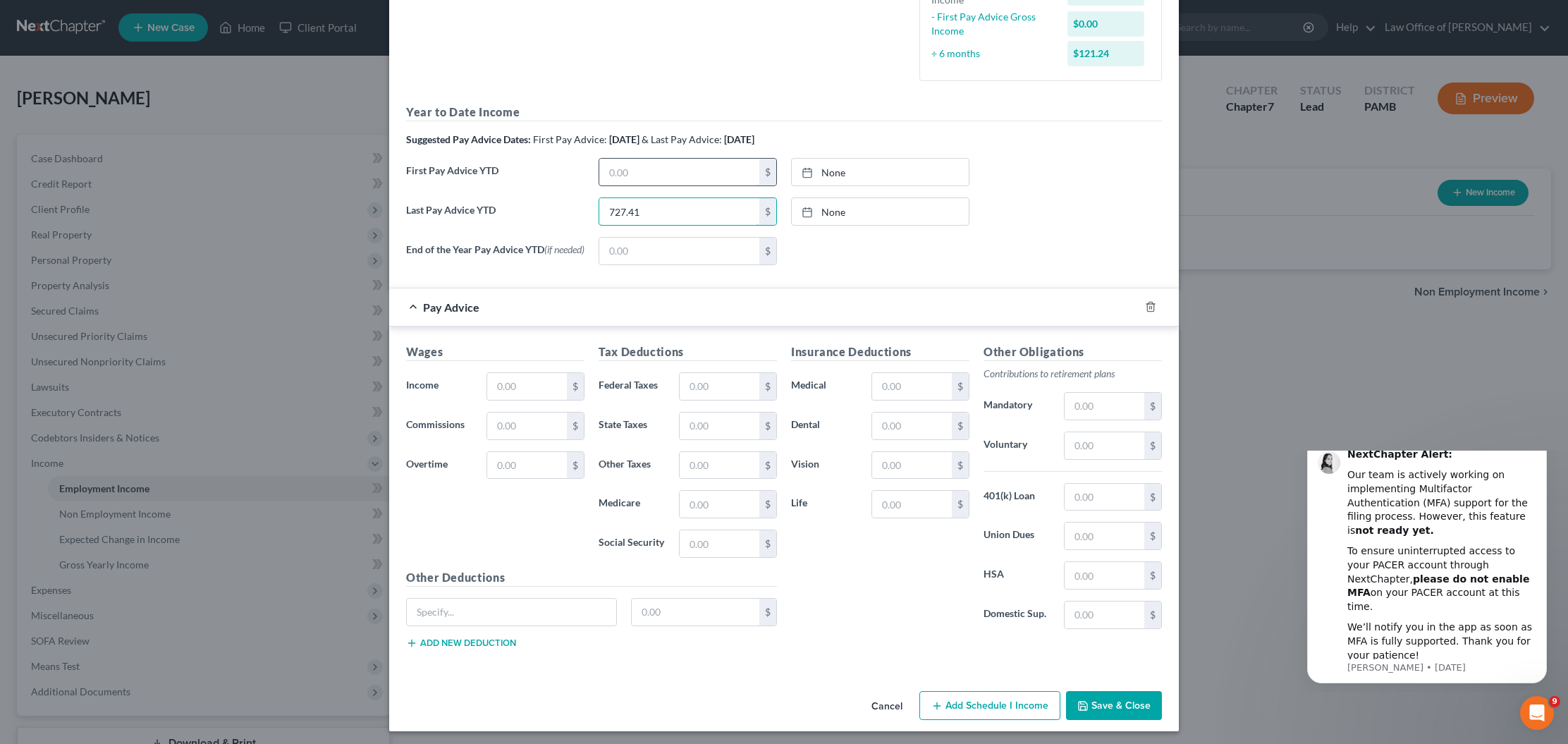
scroll to position [368, 0]
type input "727.41"
click at [751, 390] on input "text" at bounding box center [719, 384] width 80 height 27
